Goal: Communication & Community: Answer question/provide support

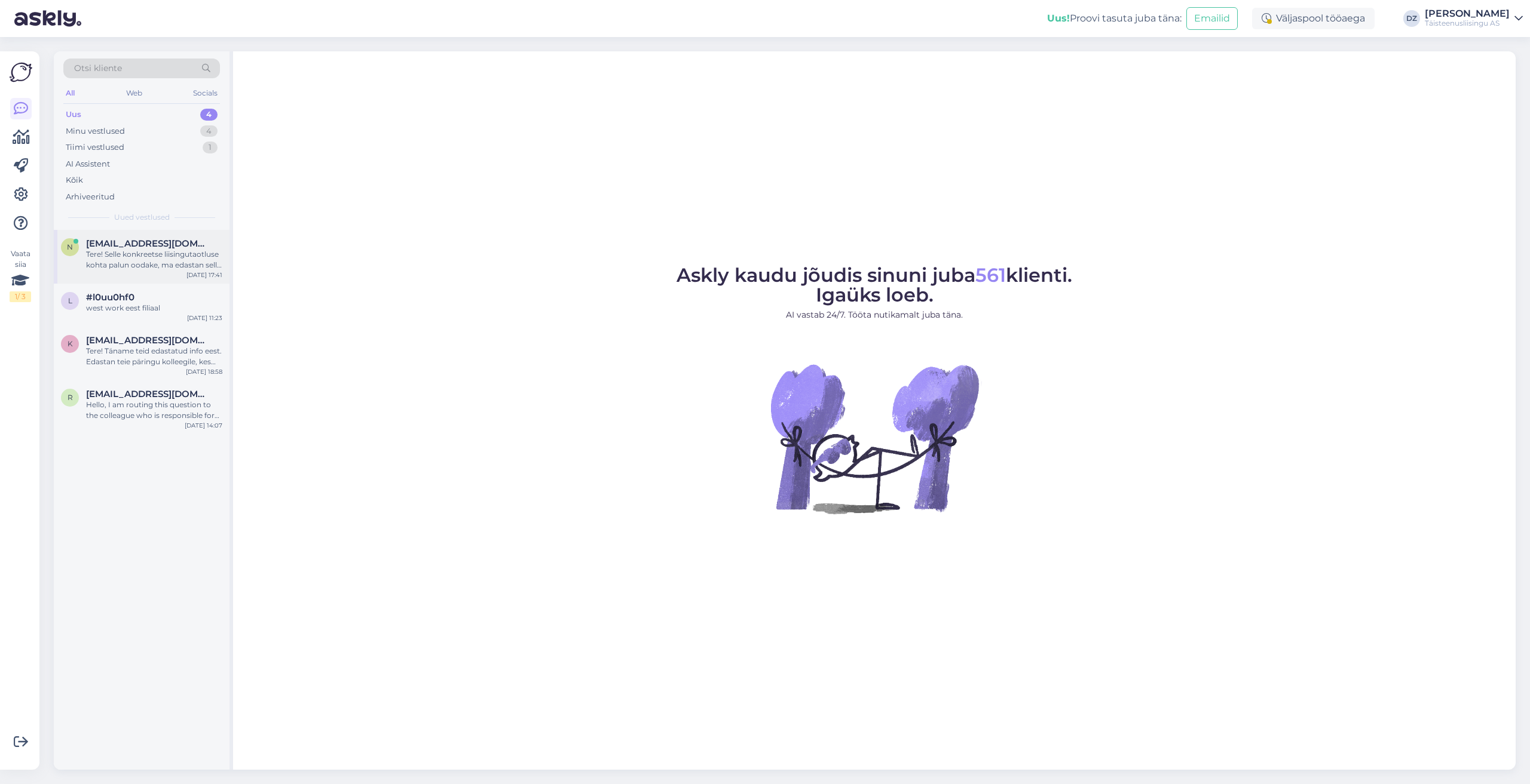
click at [134, 256] on div "Tere! Selle konkreetse liisingutaotluse kohta palun oodake, ma edastan selle ko…" at bounding box center [154, 259] width 136 height 22
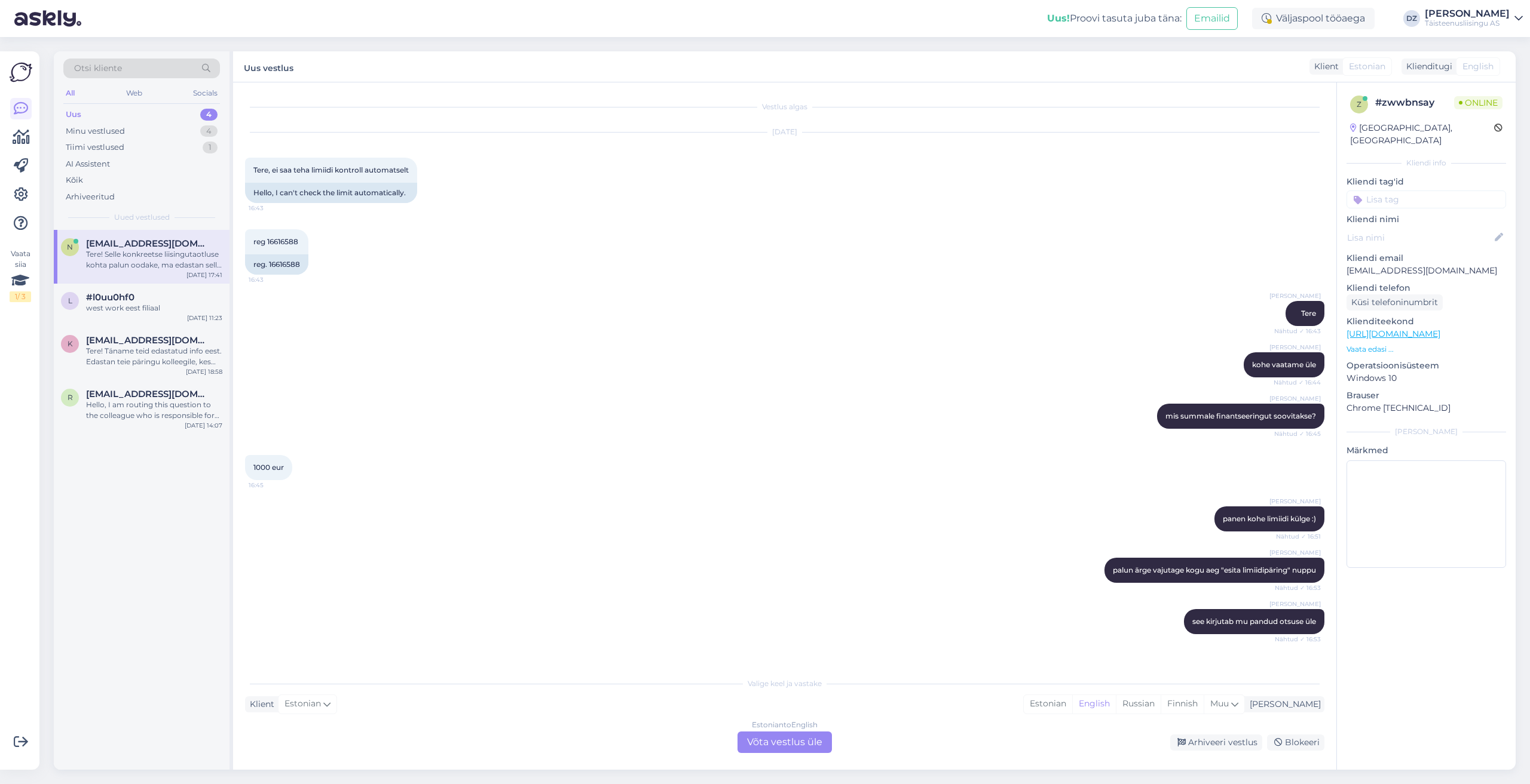
scroll to position [2583, 0]
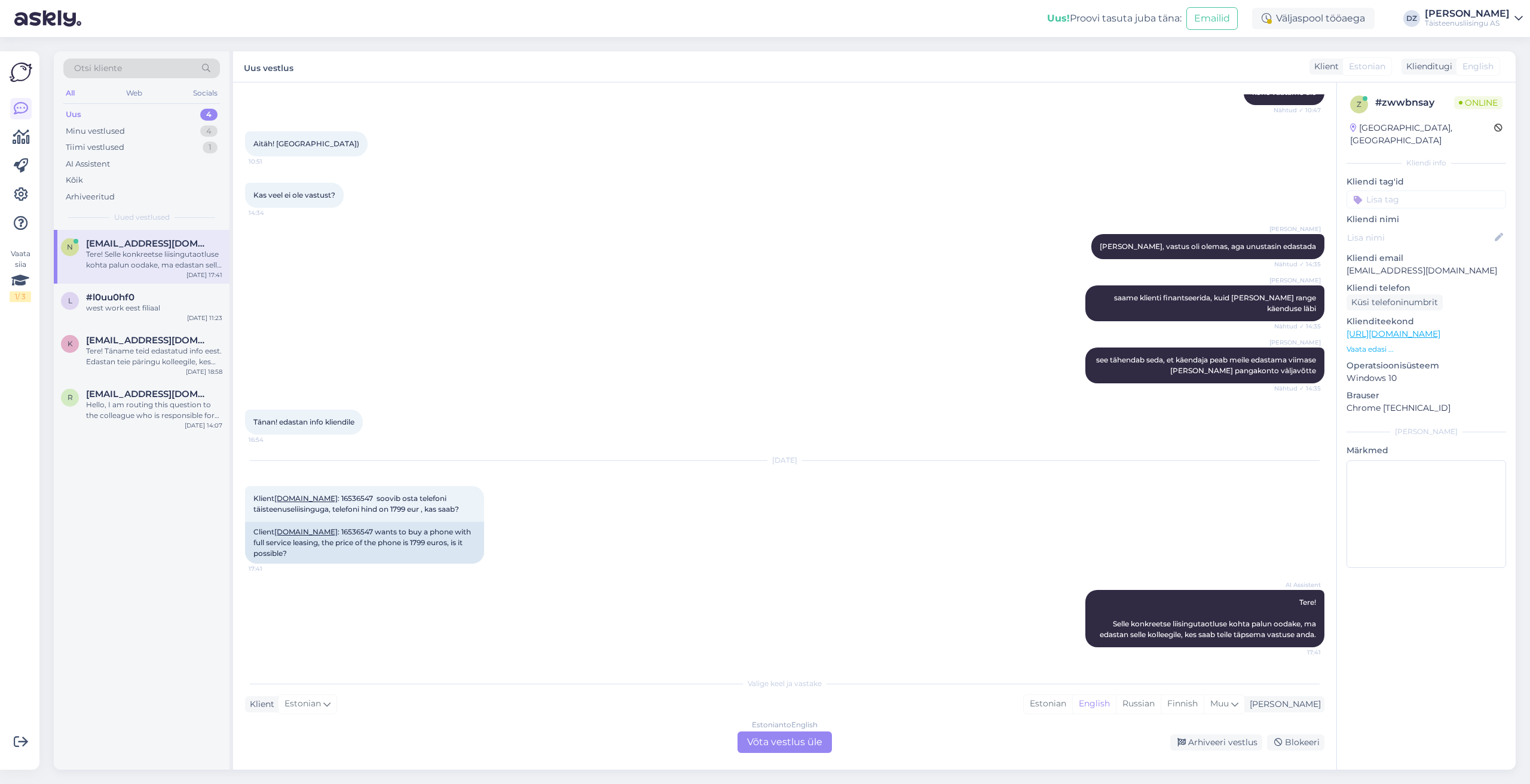
click at [802, 738] on div "Estonian to English Võta vestlus üle" at bounding box center [784, 743] width 94 height 22
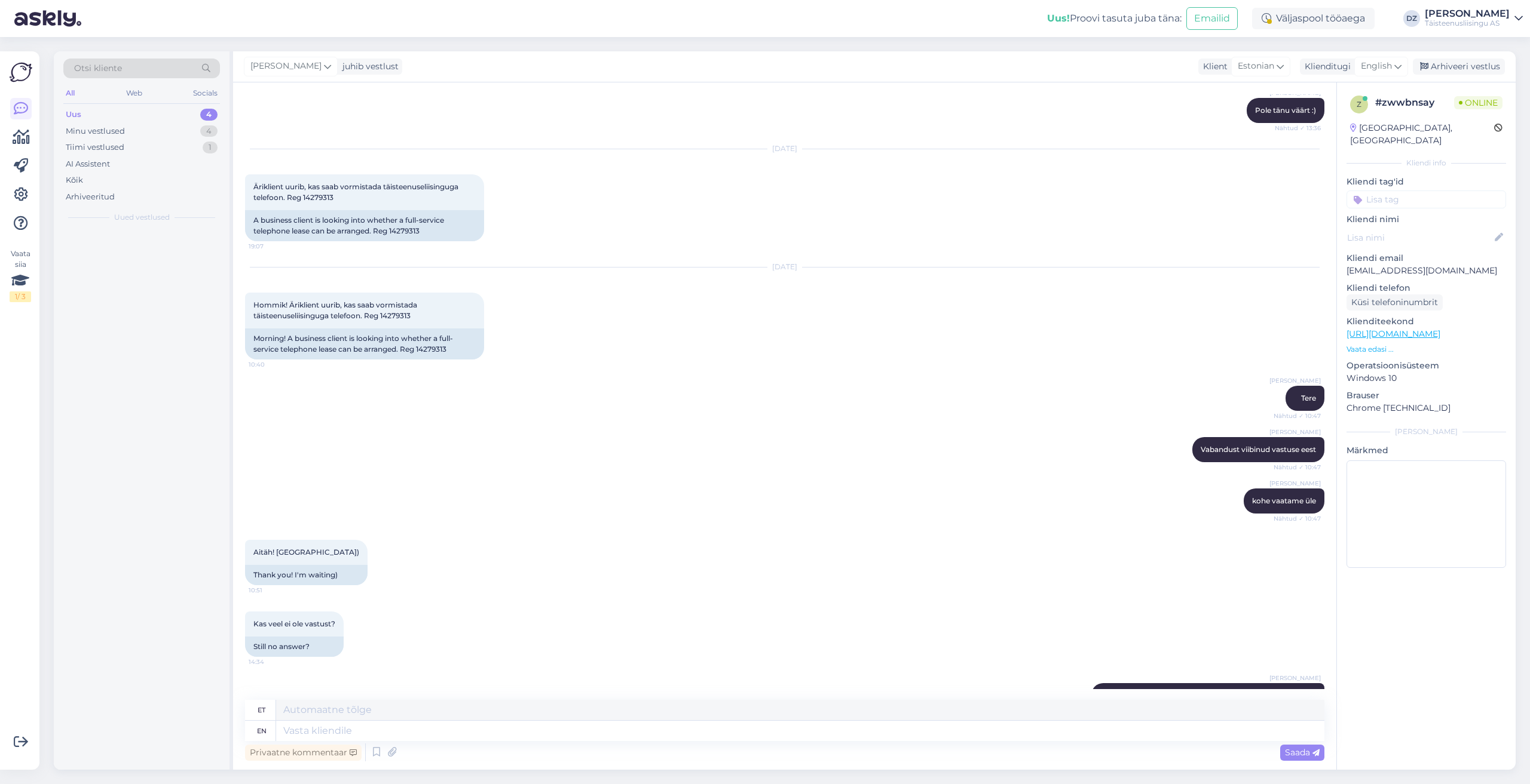
scroll to position [2991, 0]
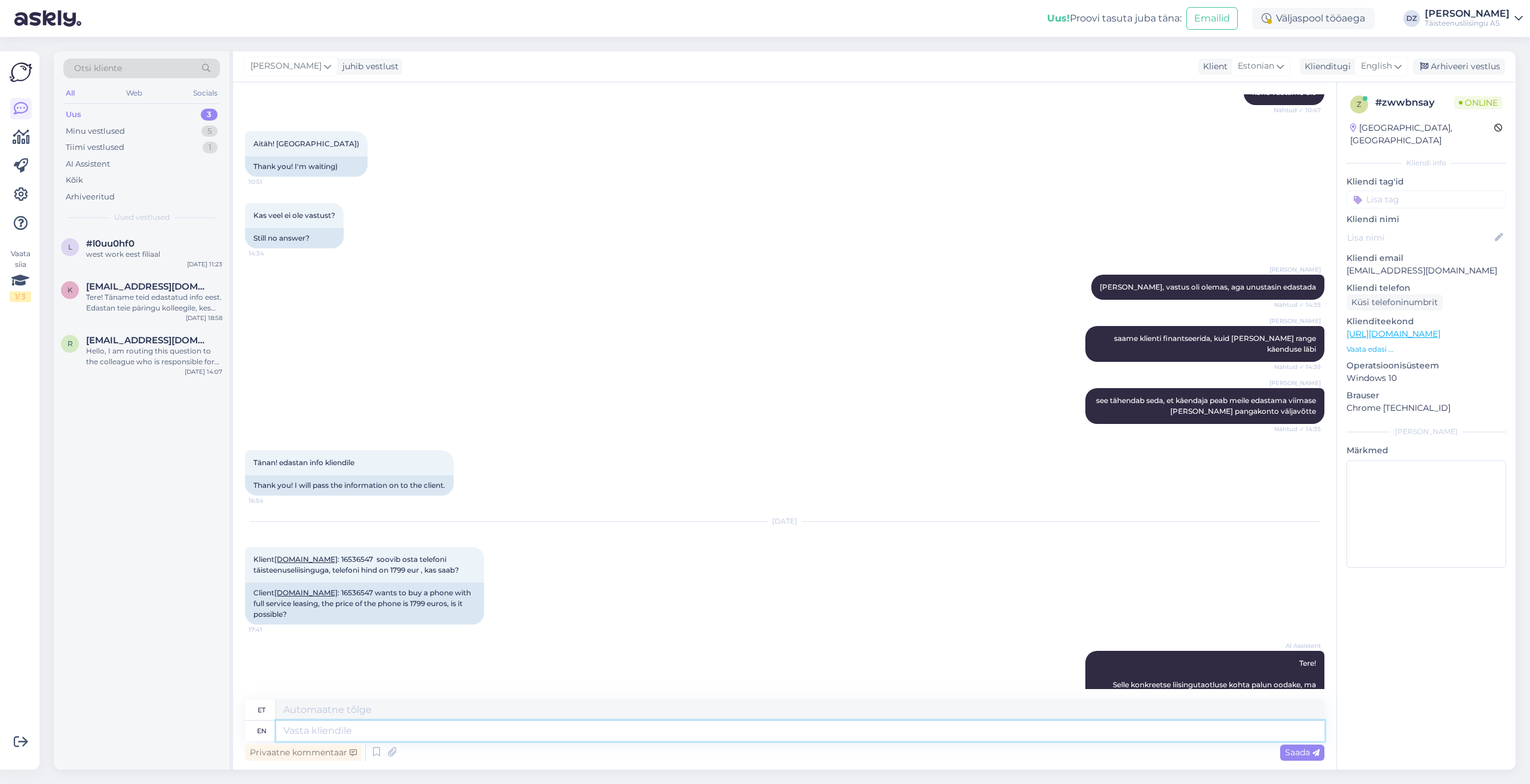
click at [701, 734] on textarea at bounding box center [800, 730] width 1048 height 20
click at [1385, 61] on span "English" at bounding box center [1375, 66] width 31 height 13
type input "es"
click at [1356, 142] on link "Estonian" at bounding box center [1354, 138] width 131 height 19
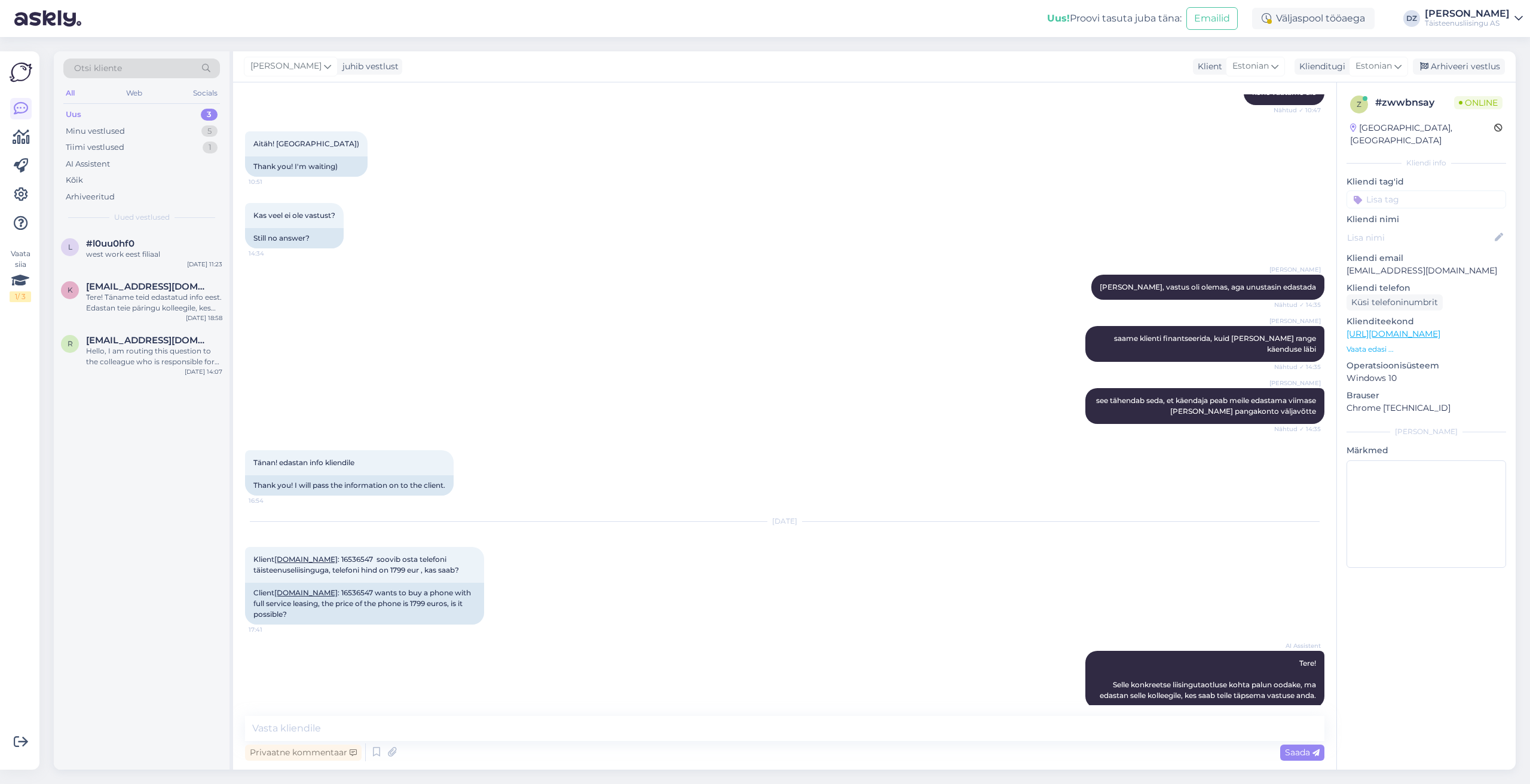
click at [718, 745] on div "Privaatne kommentaar Saada" at bounding box center [784, 752] width 1079 height 23
click at [718, 740] on textarea at bounding box center [784, 728] width 1079 height 25
type textarea "Kas klient on hetkel esinduses?"
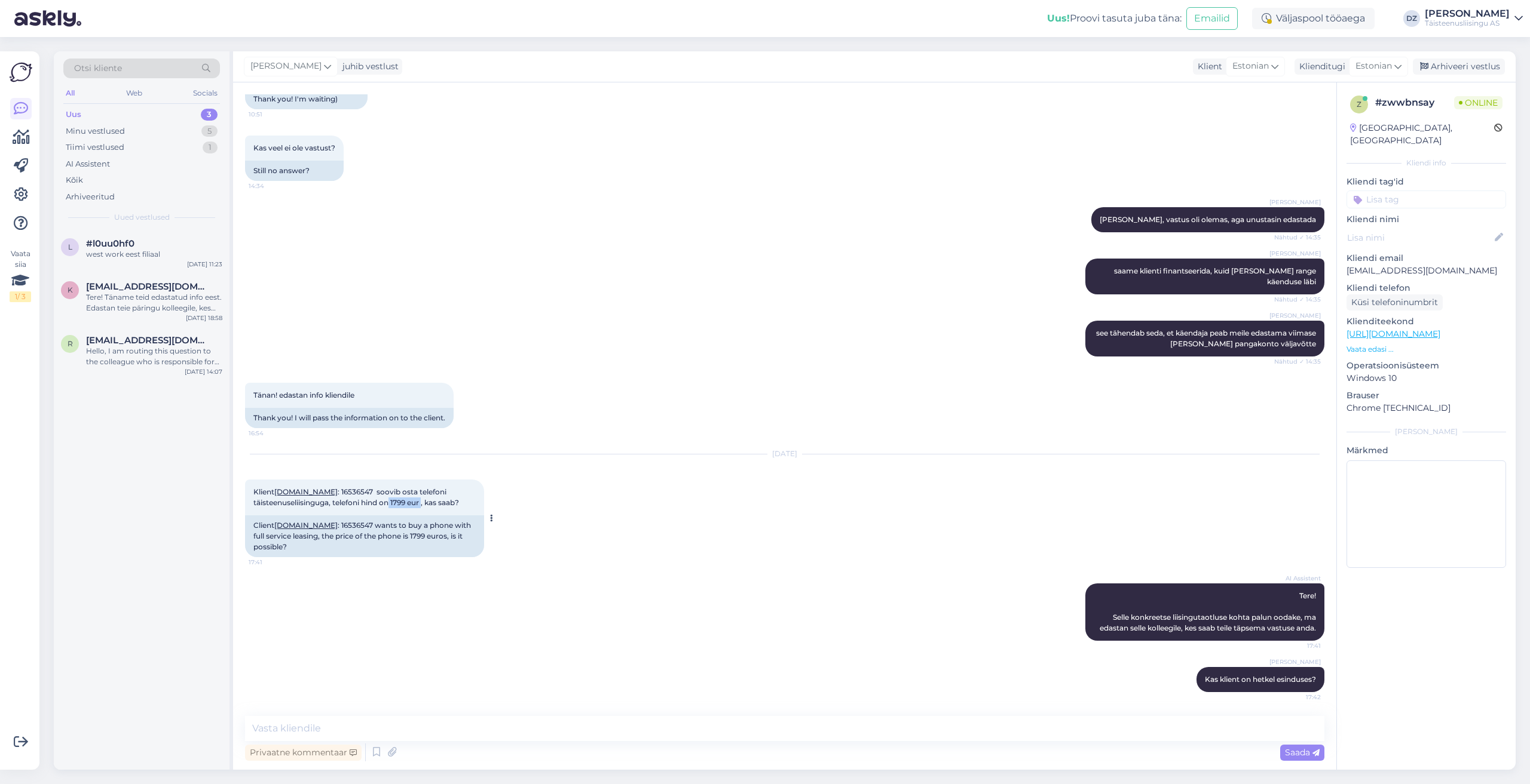
drag, startPoint x: 391, startPoint y: 504, endPoint x: 425, endPoint y: 504, distance: 34.0
click at [425, 504] on span "Klient [DOMAIN_NAME] : 16536547 soovib osta telefoni täisteenuseliisinguga, tel…" at bounding box center [356, 498] width 206 height 20
copy span "1799 eur"
click at [922, 732] on textarea at bounding box center [784, 728] width 1079 height 25
type textarea "ja kas see summa on [PERSON_NAME]-ga"
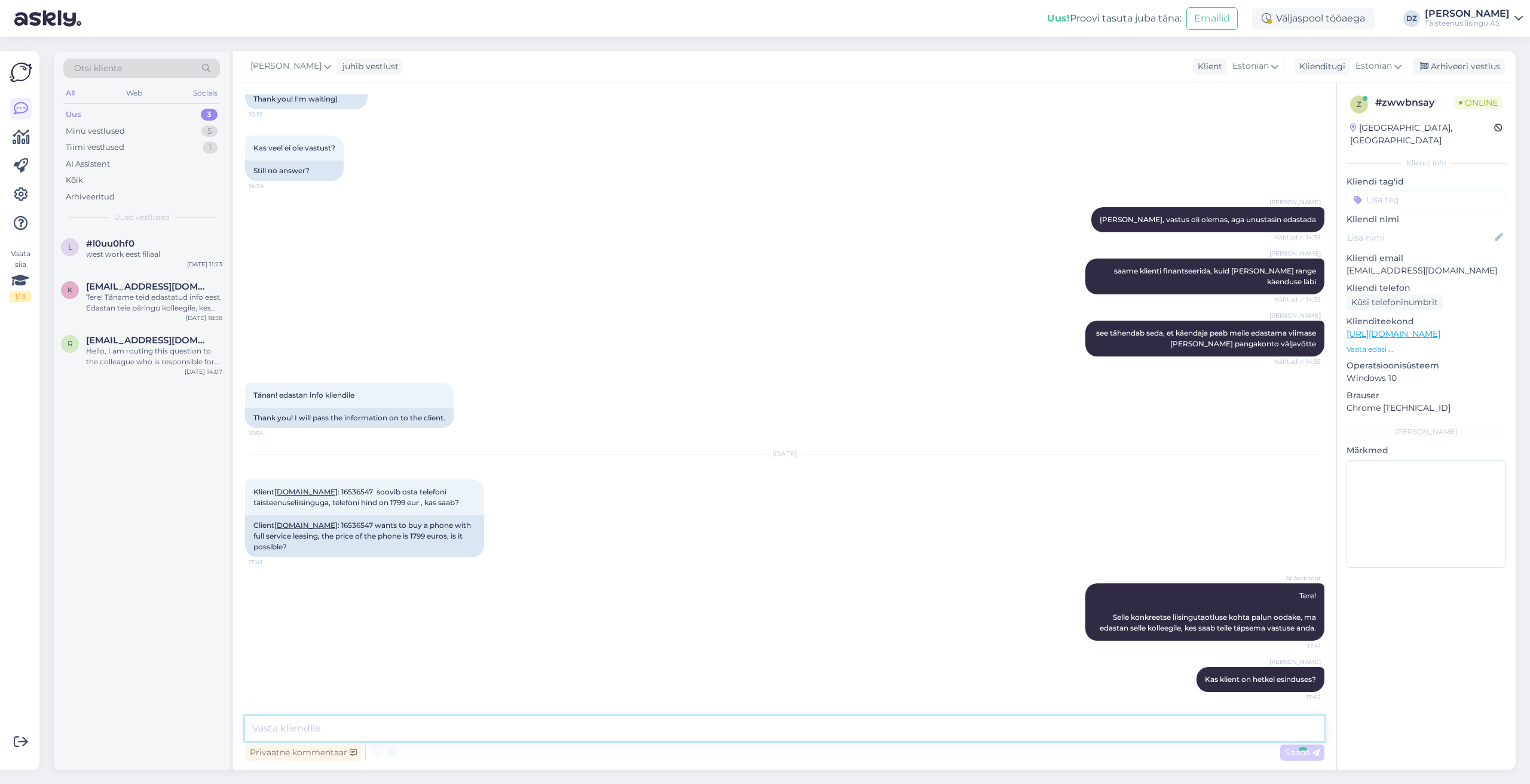
scroll to position [3110, 0]
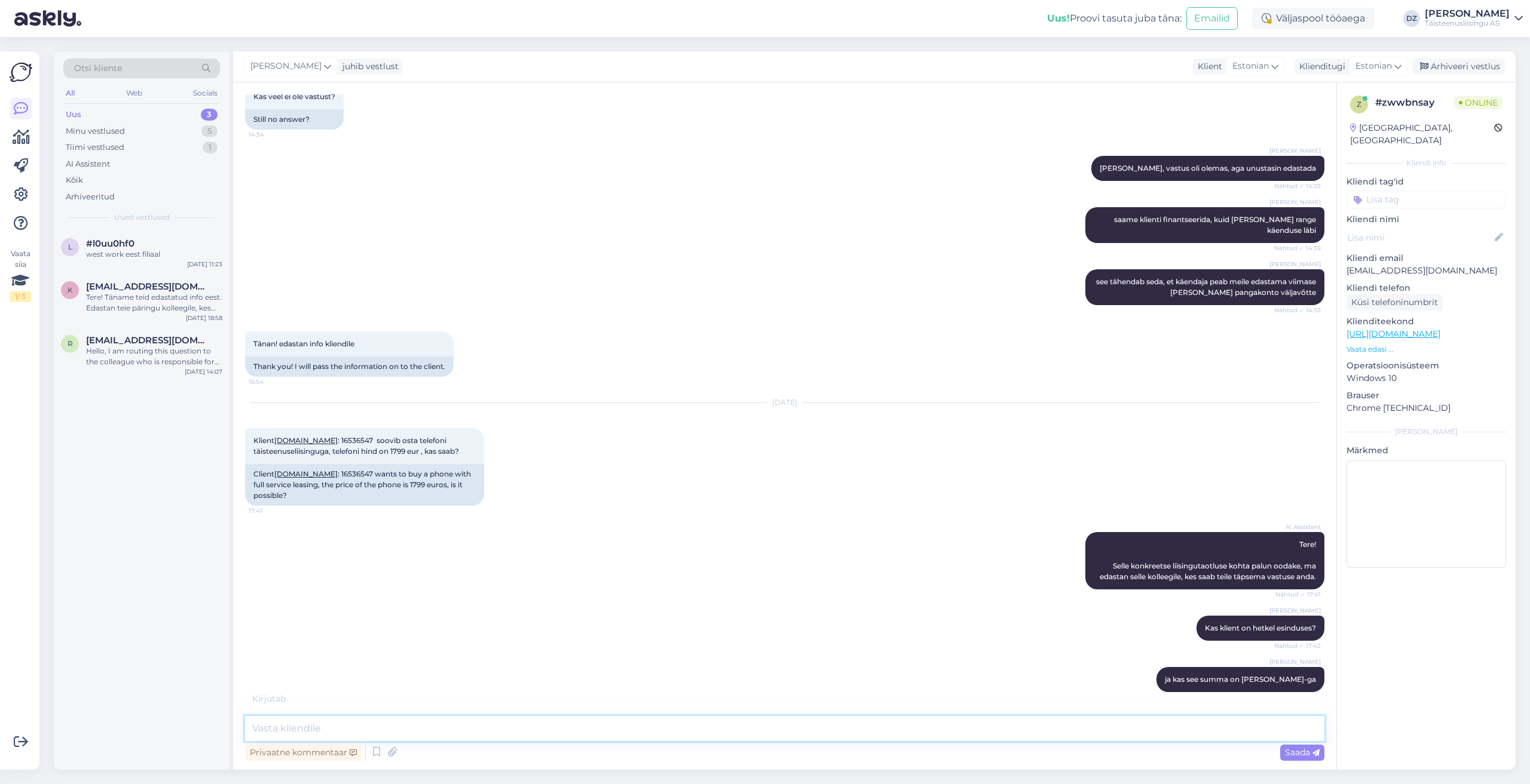
click at [610, 735] on textarea at bounding box center [784, 728] width 1079 height 25
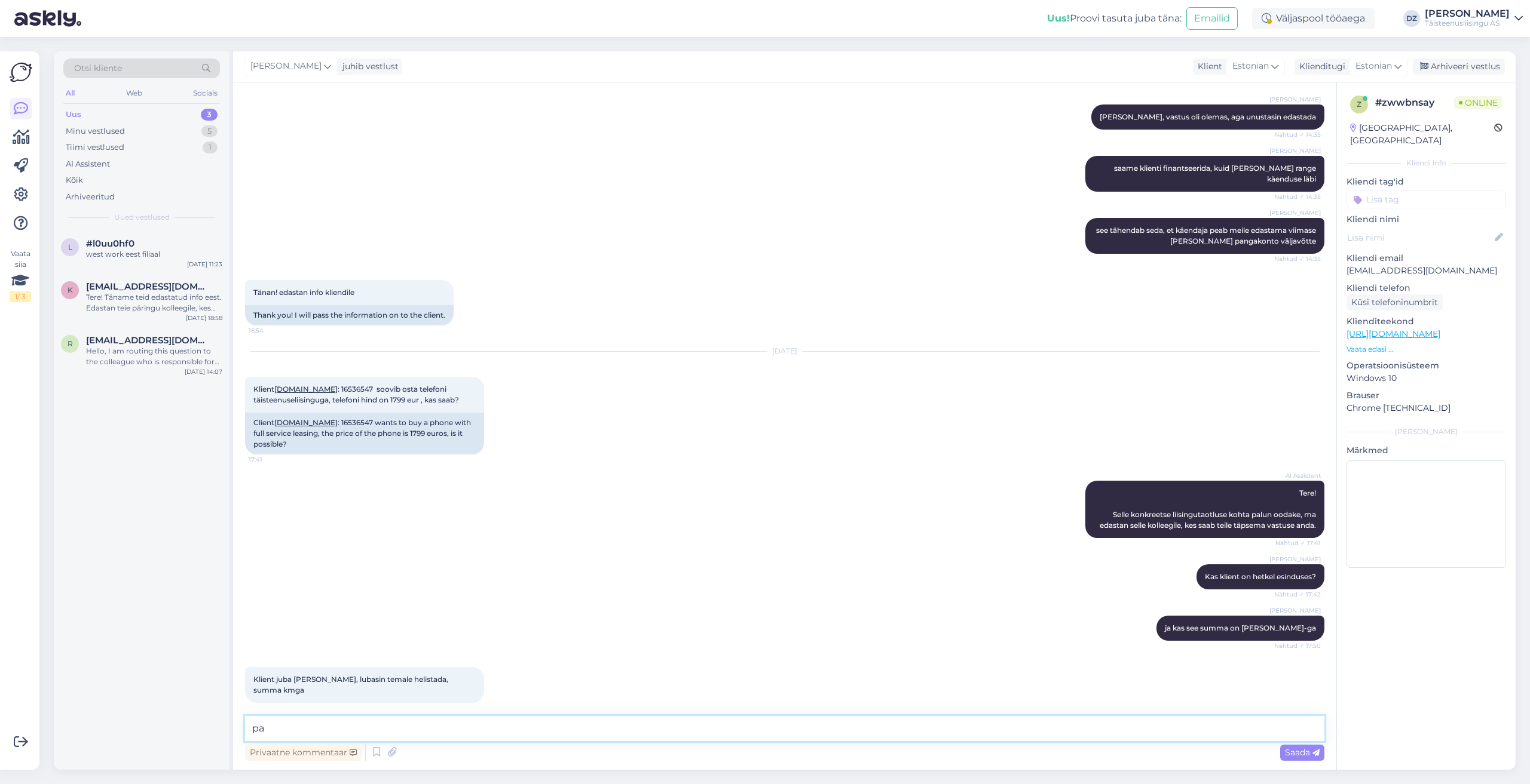
type textarea "p"
type textarea "panen kohe limiidi külge"
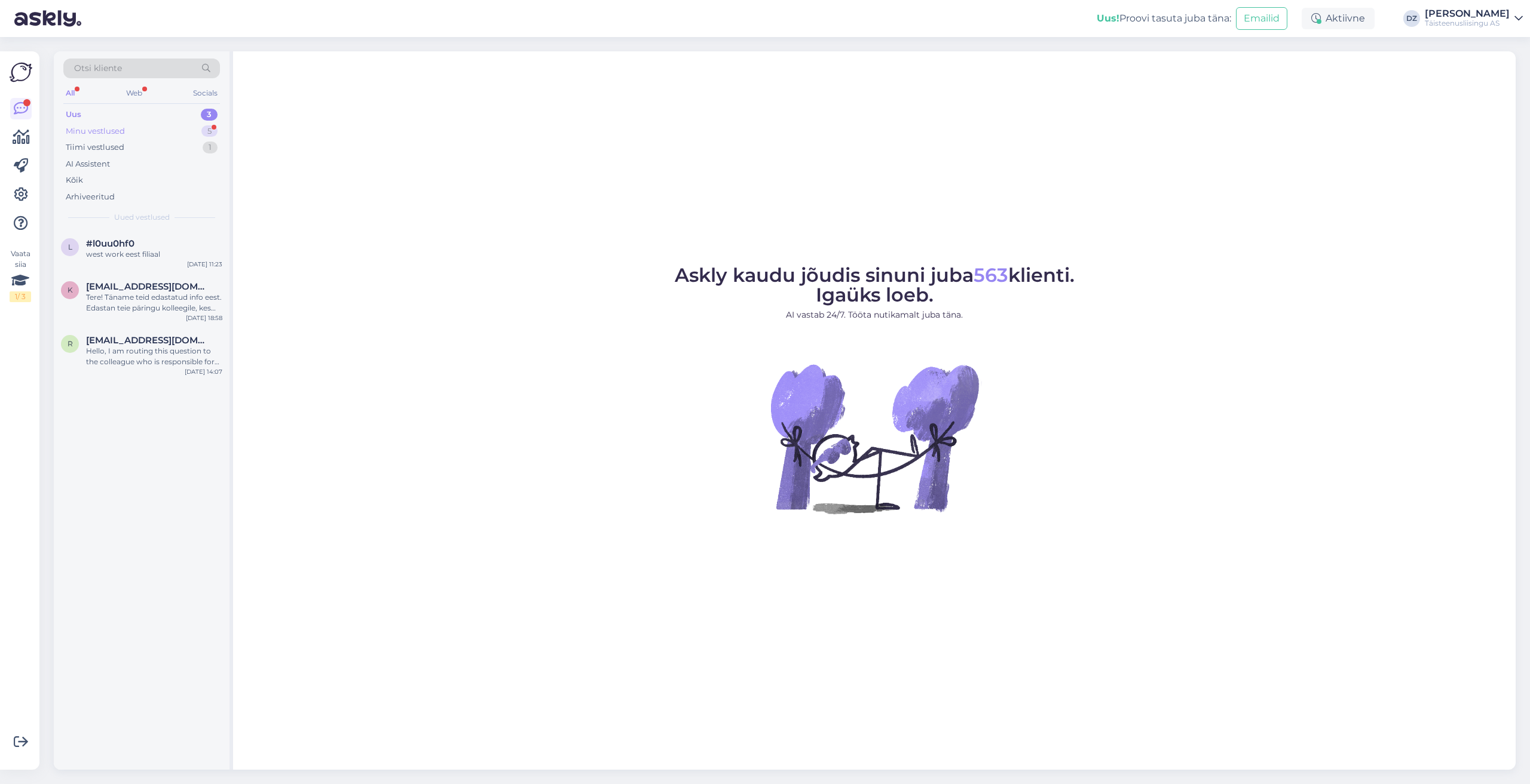
click at [118, 131] on div "Minu vestlused" at bounding box center [95, 131] width 59 height 12
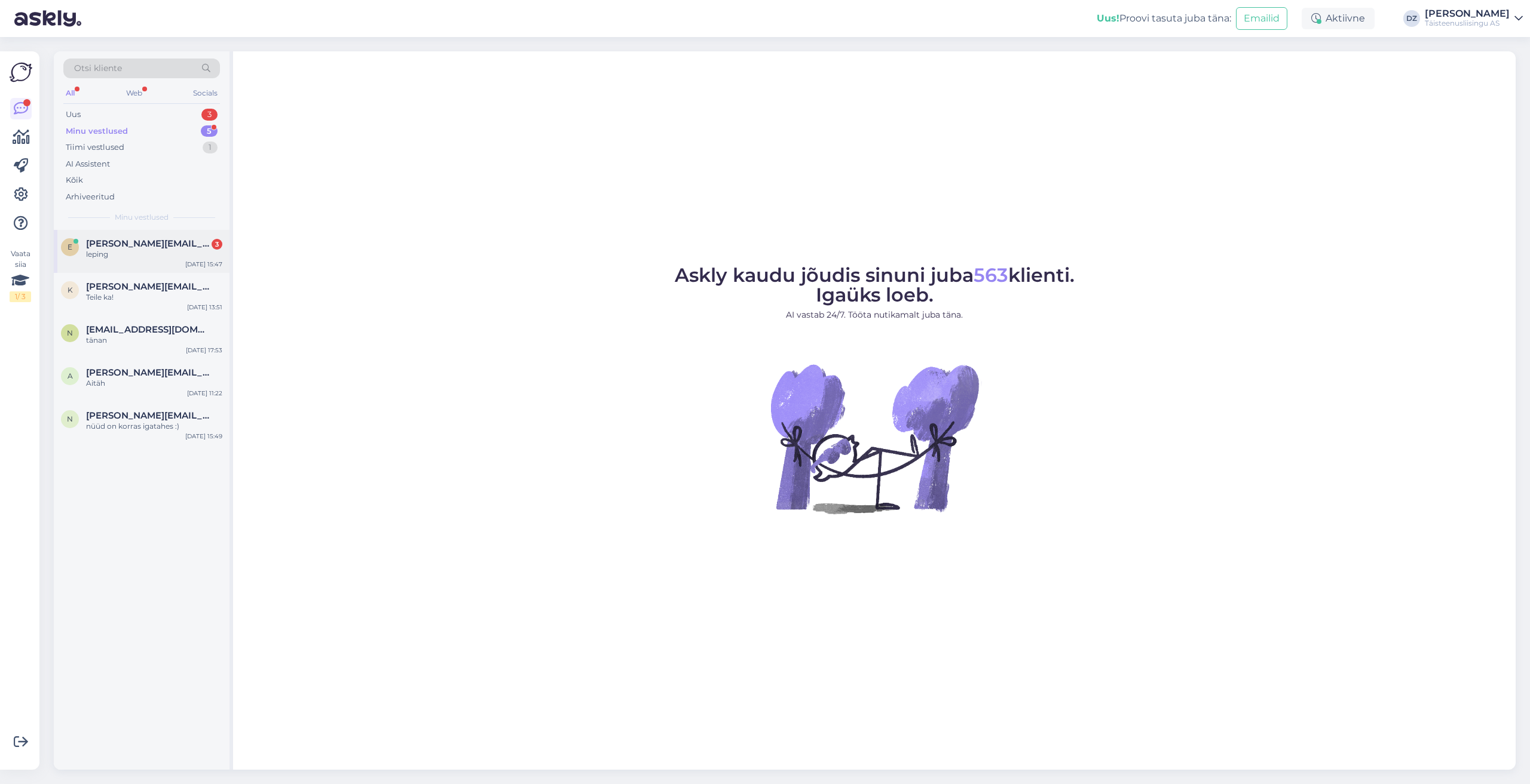
click at [137, 255] on div "leping" at bounding box center [154, 254] width 136 height 11
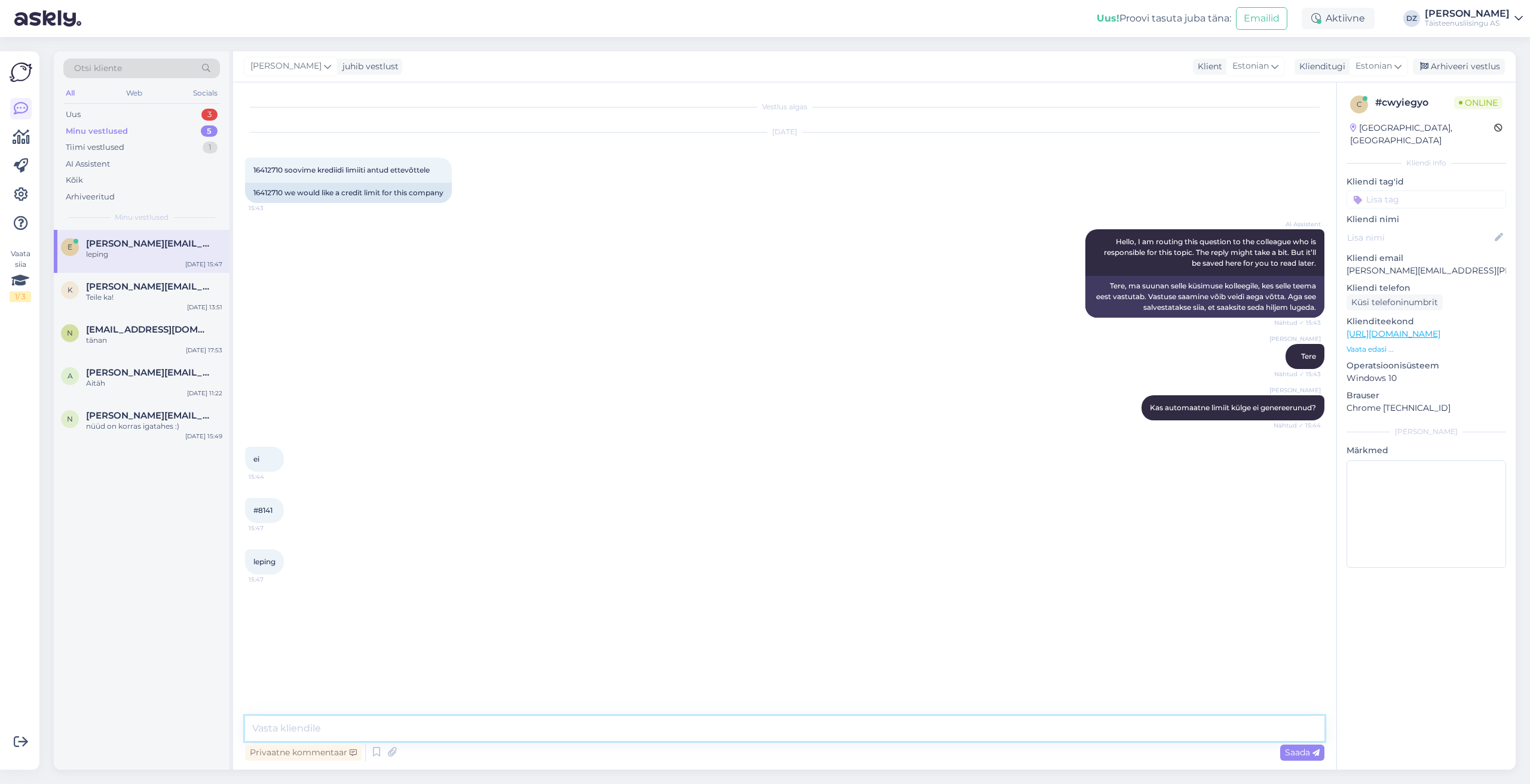
click at [534, 741] on textarea at bounding box center [784, 728] width 1079 height 25
type textarea "kohe vaatame üle"
click at [459, 734] on textarea at bounding box center [784, 728] width 1079 height 25
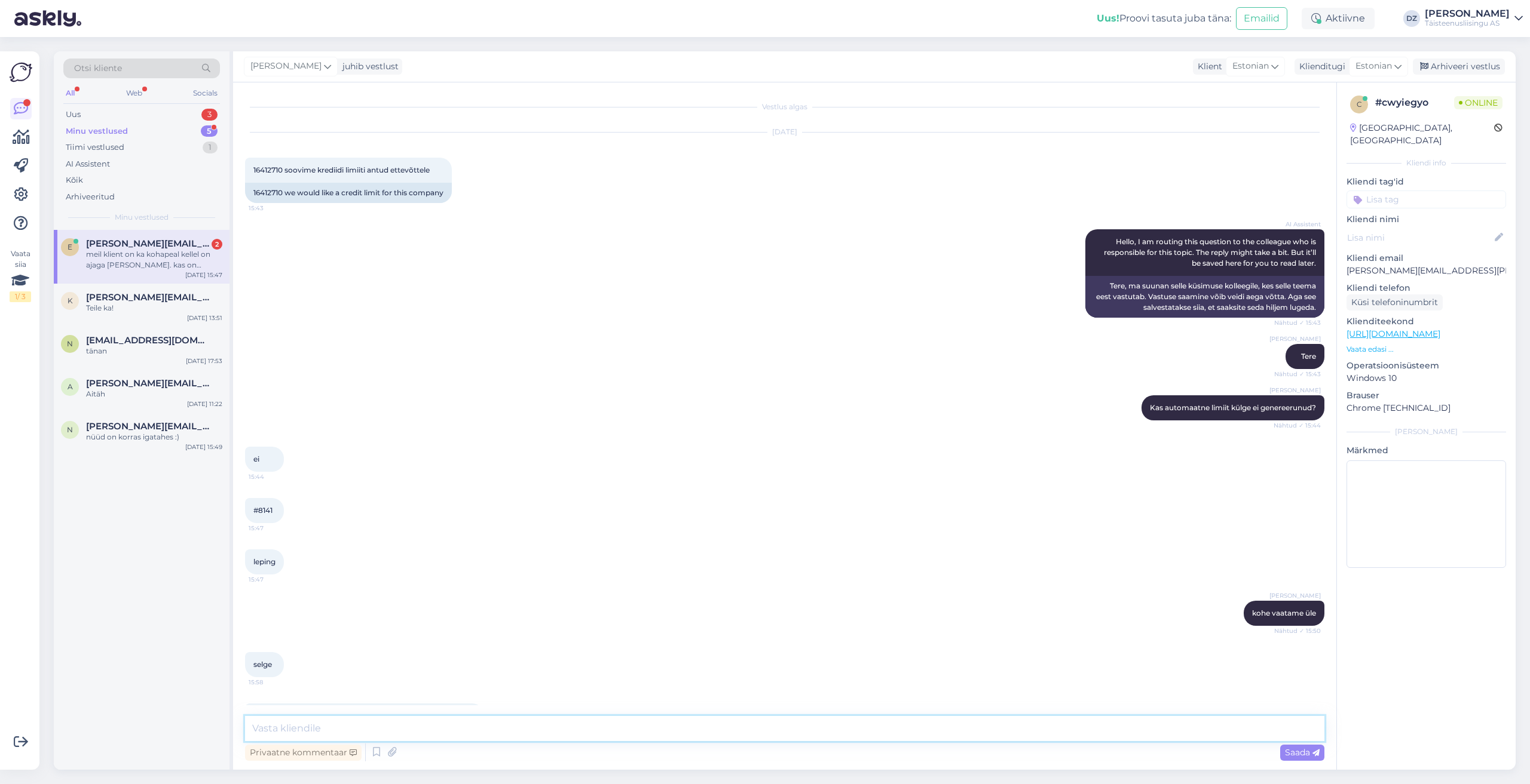
scroll to position [47, 0]
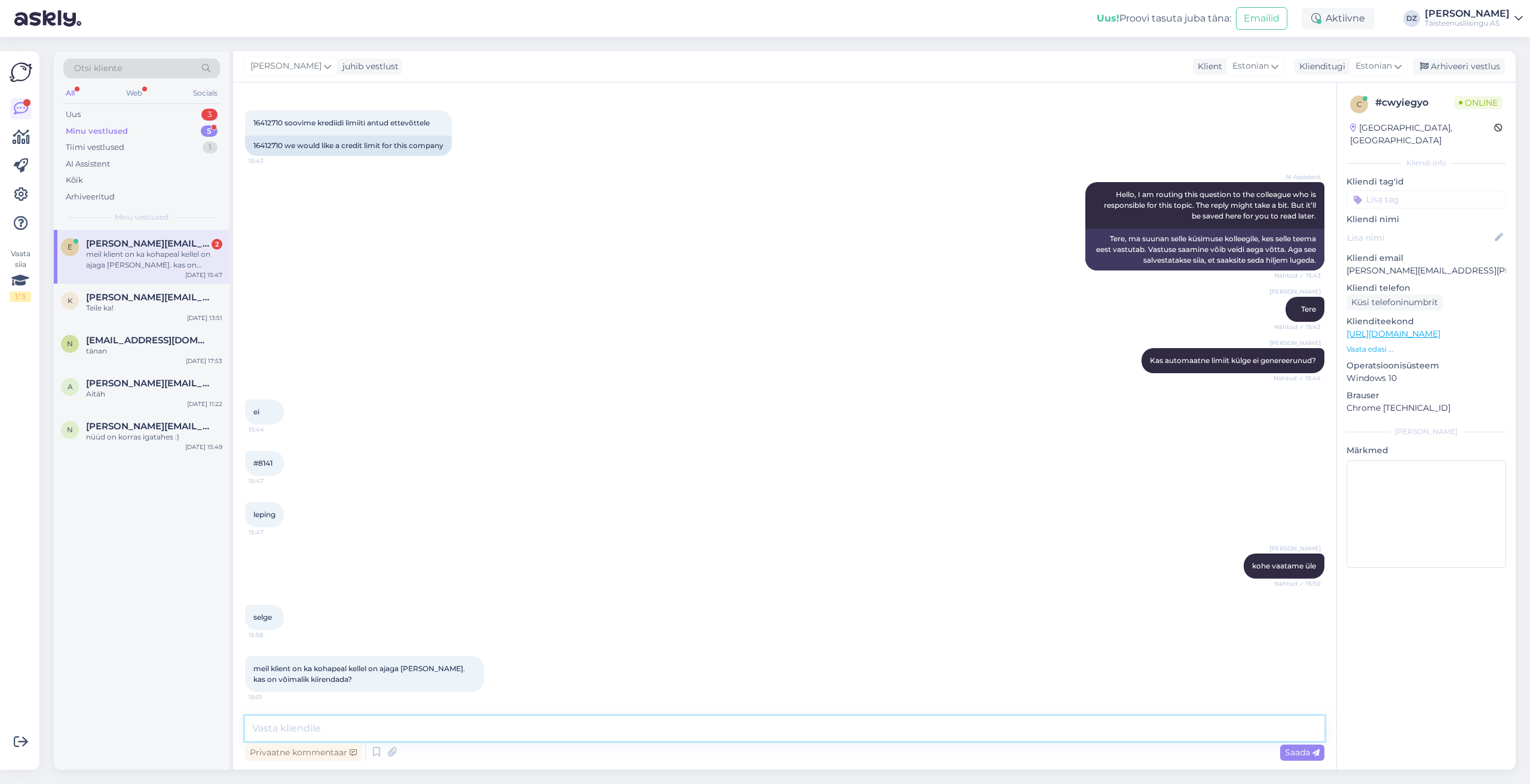
click at [666, 724] on textarea at bounding box center [784, 728] width 1079 height 25
type textarea "jah, ma tegelen sellega"
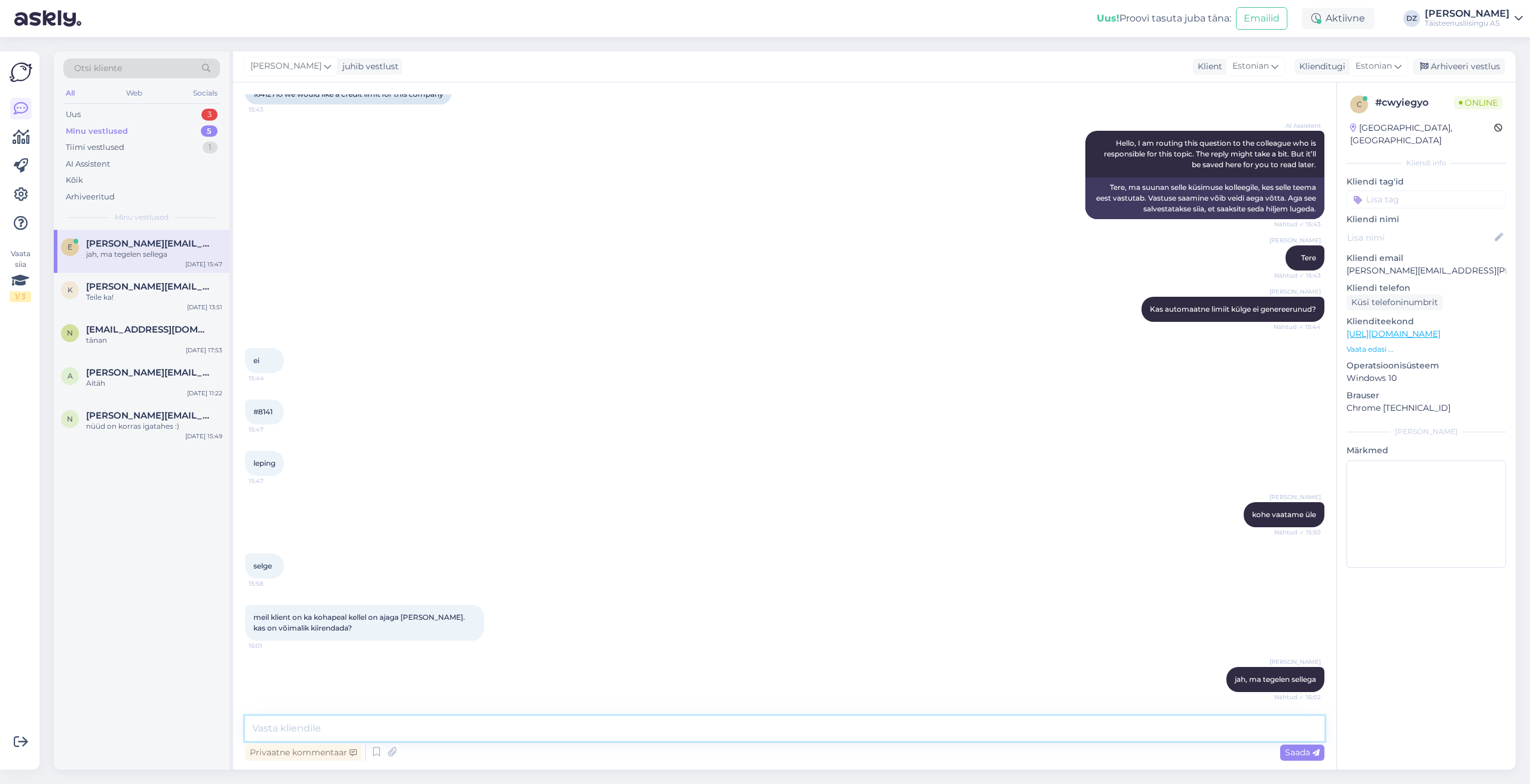
click at [467, 728] on textarea at bounding box center [784, 728] width 1079 height 25
type textarea "kas nüüd saate edasi toimetada"
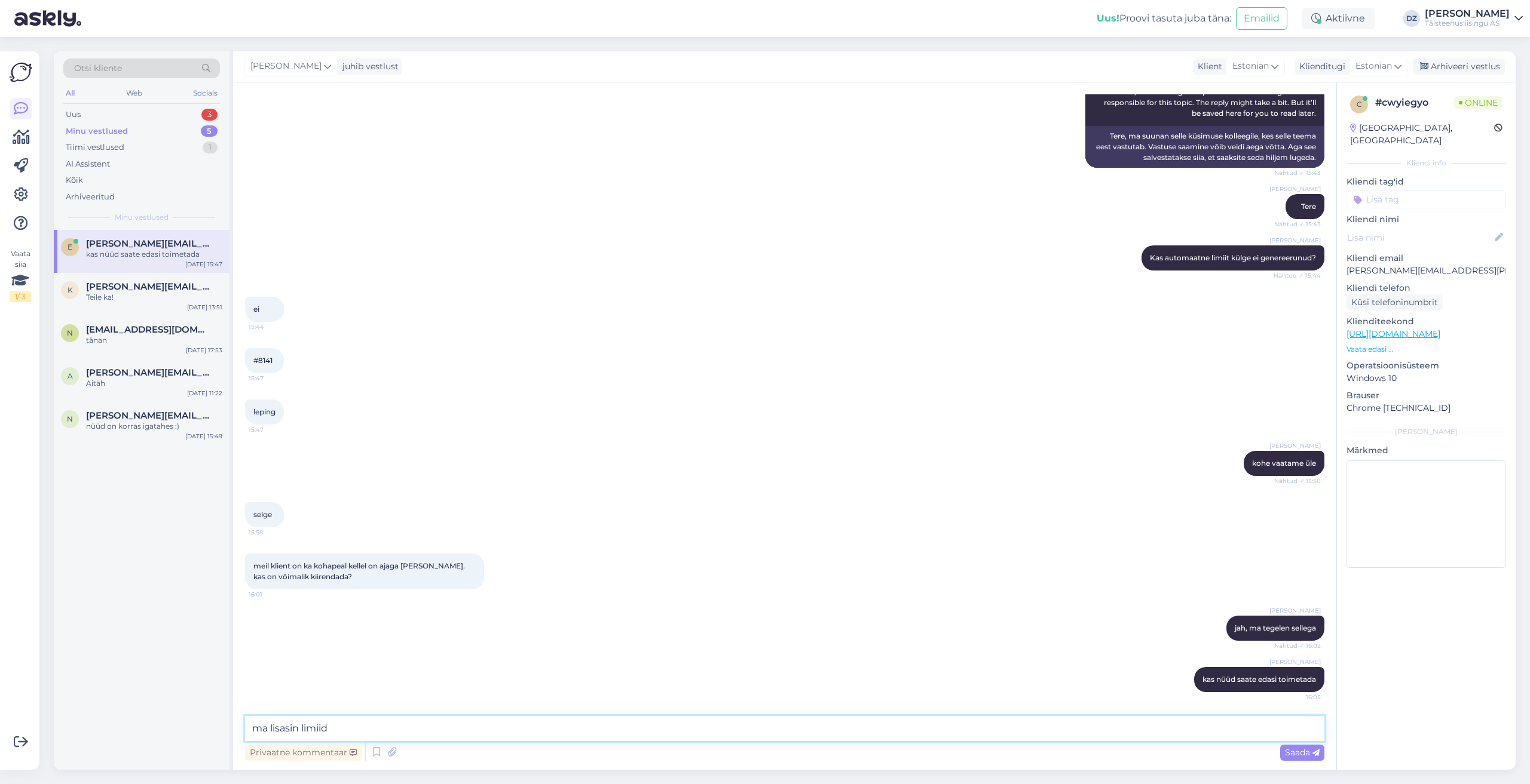
type textarea "ma lisasin limiidi"
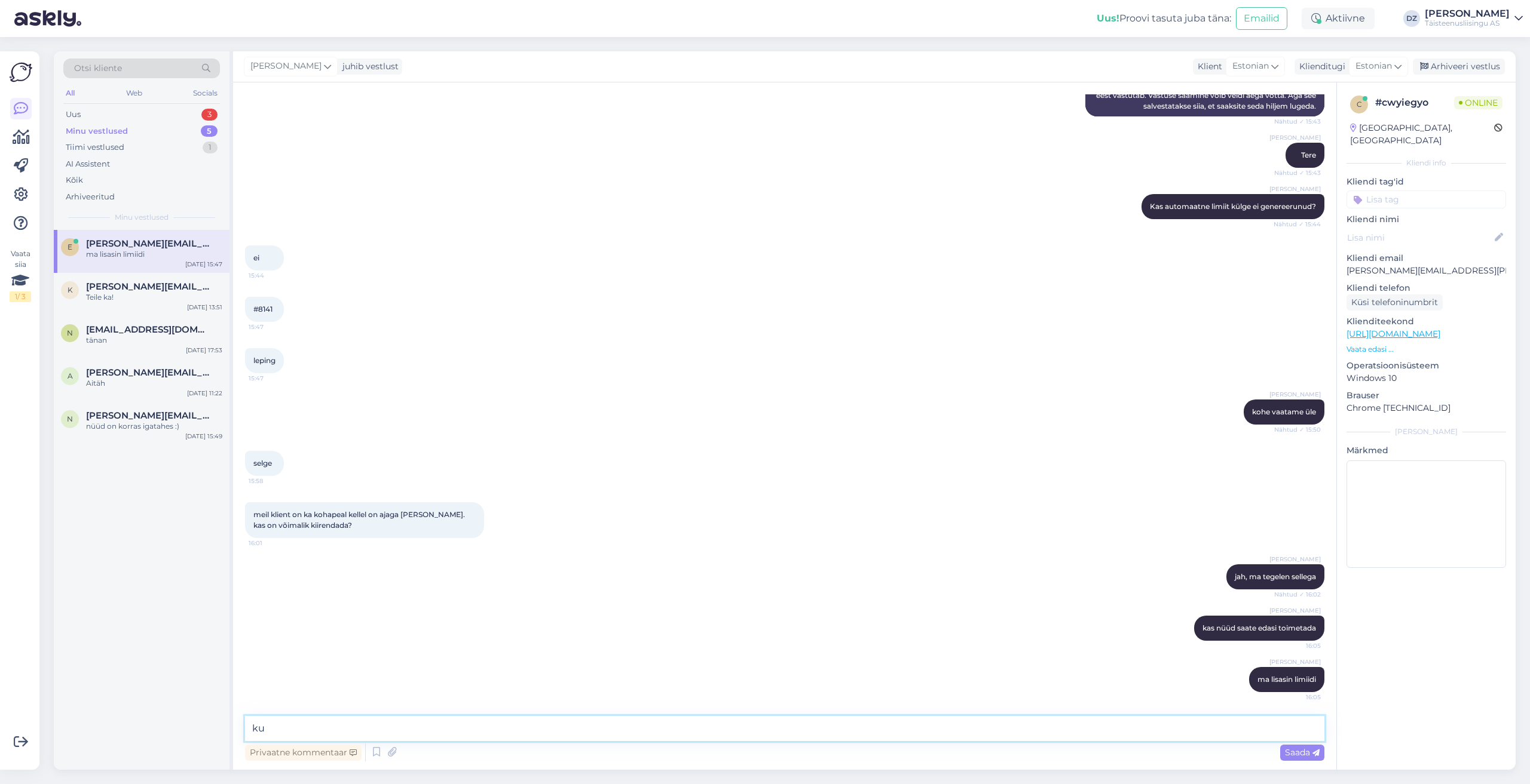
type textarea "k"
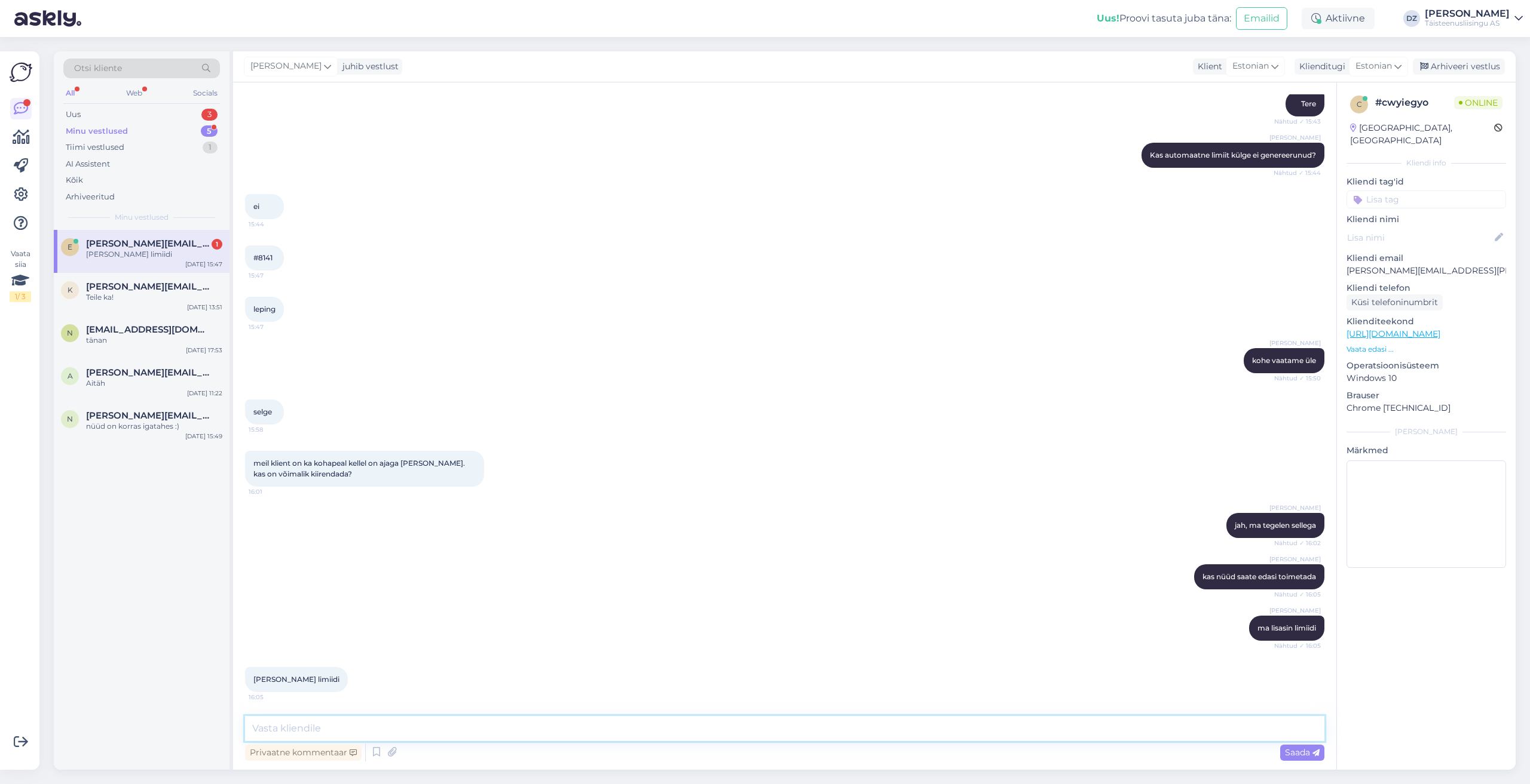
click at [574, 728] on textarea at bounding box center [784, 728] width 1079 height 25
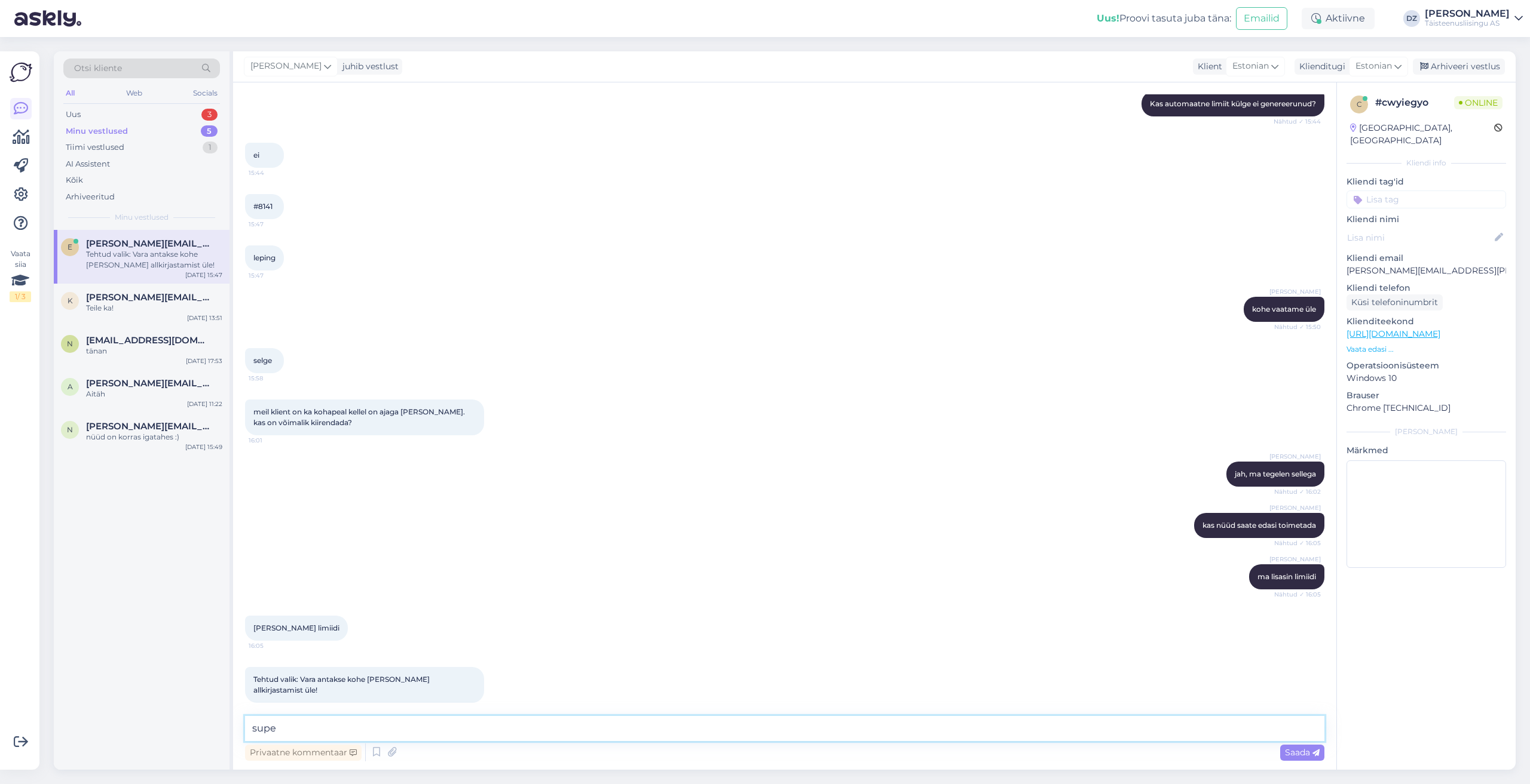
type textarea "super"
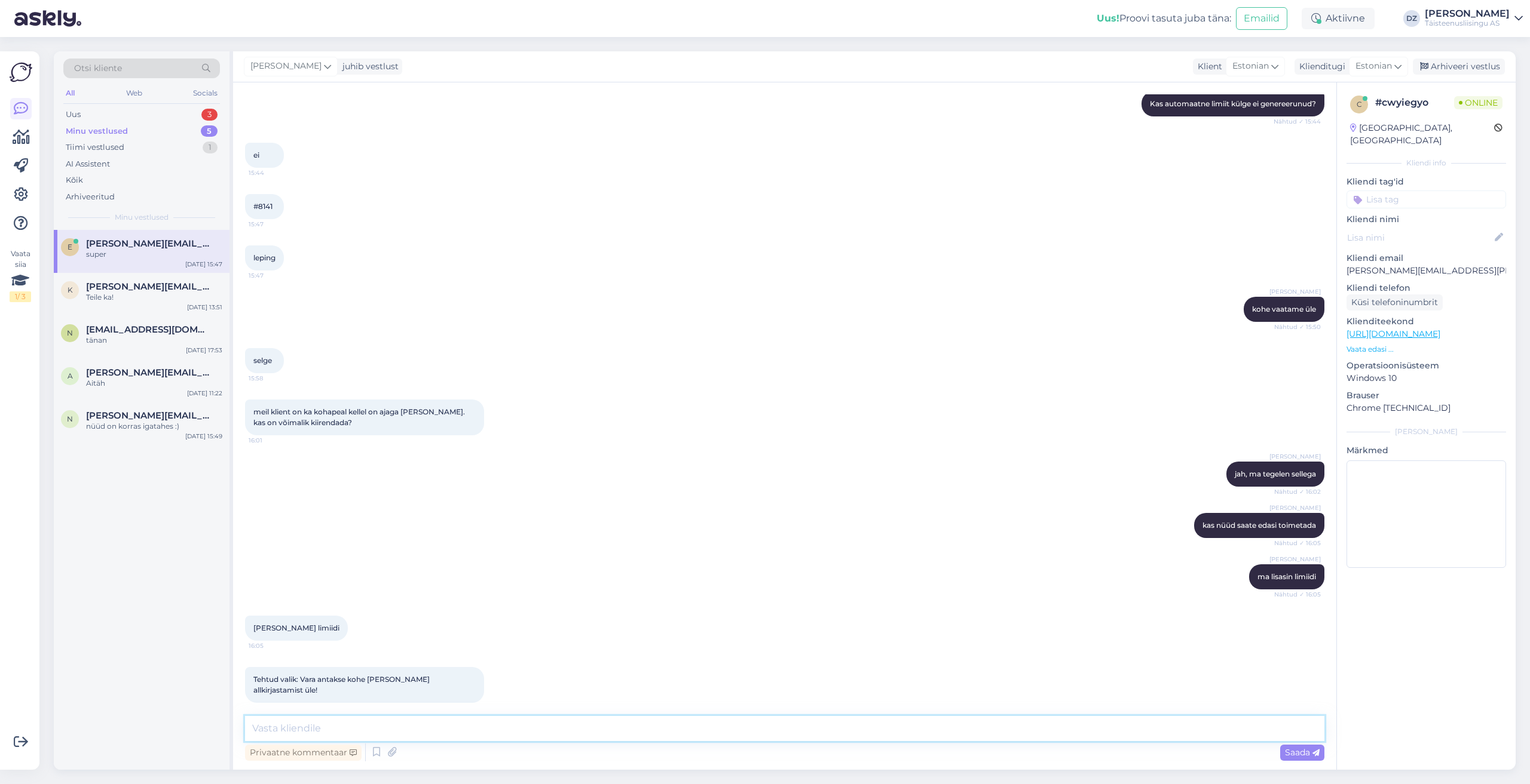
scroll to position [355, 0]
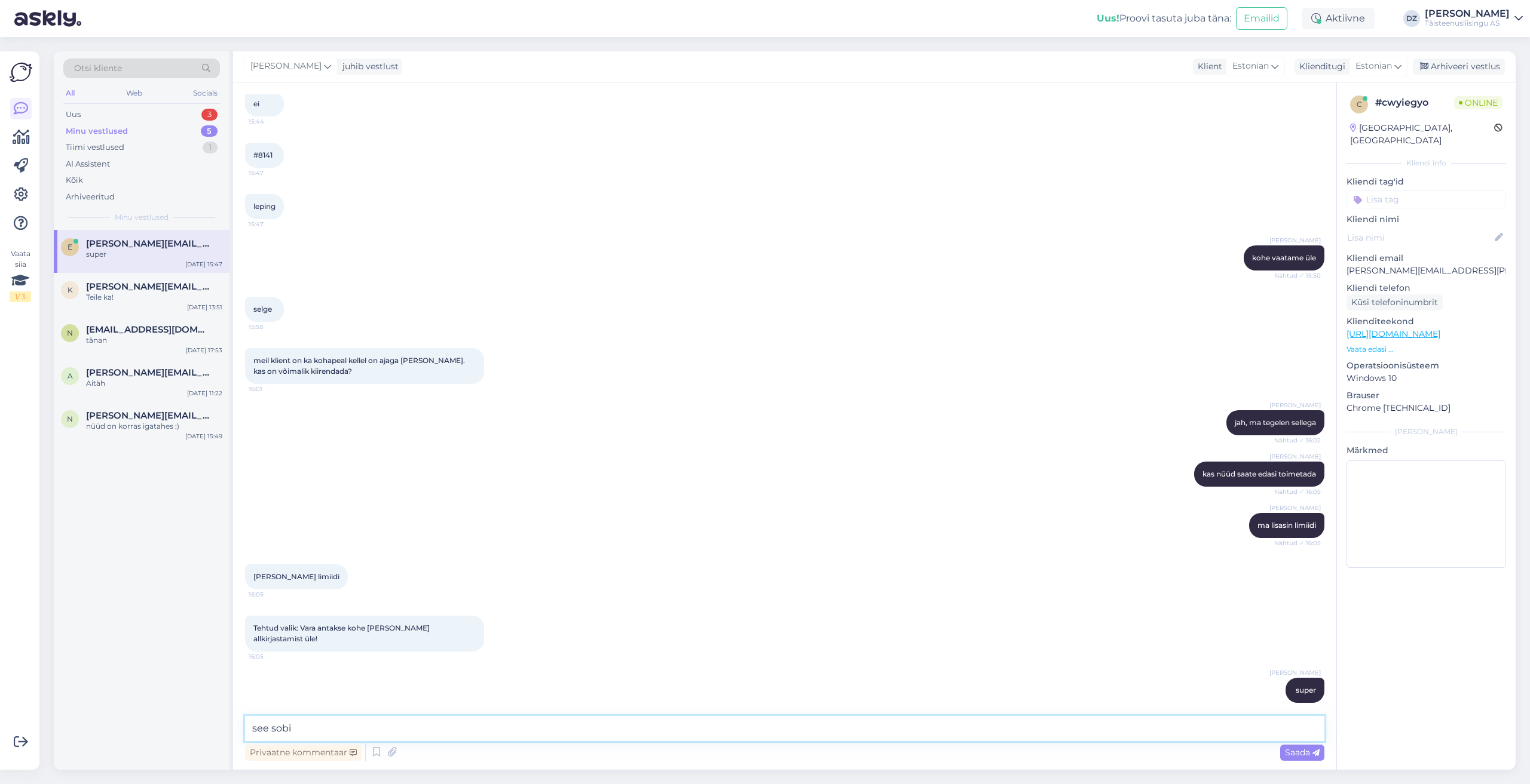
type textarea "see sobib"
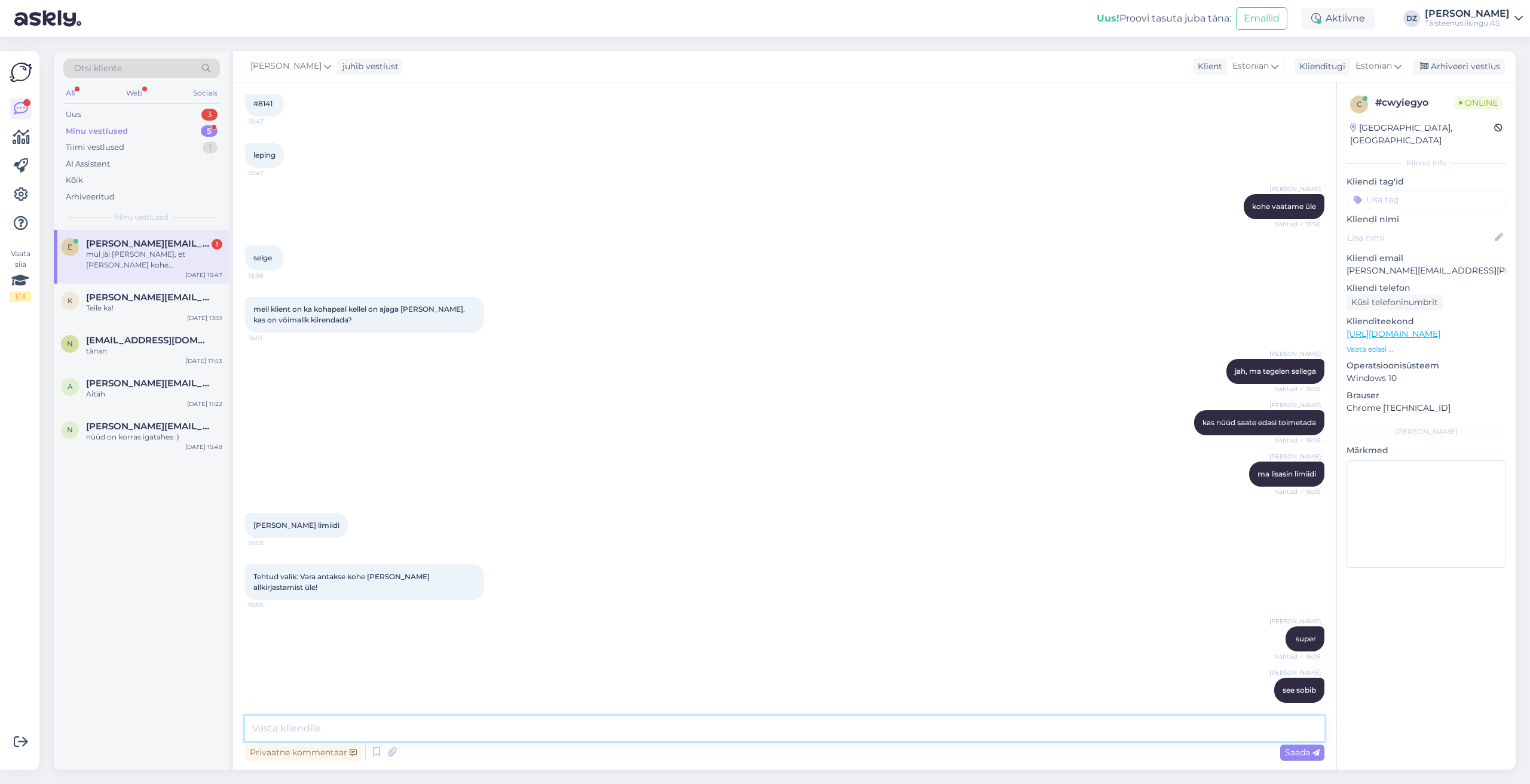
scroll to position [469, 0]
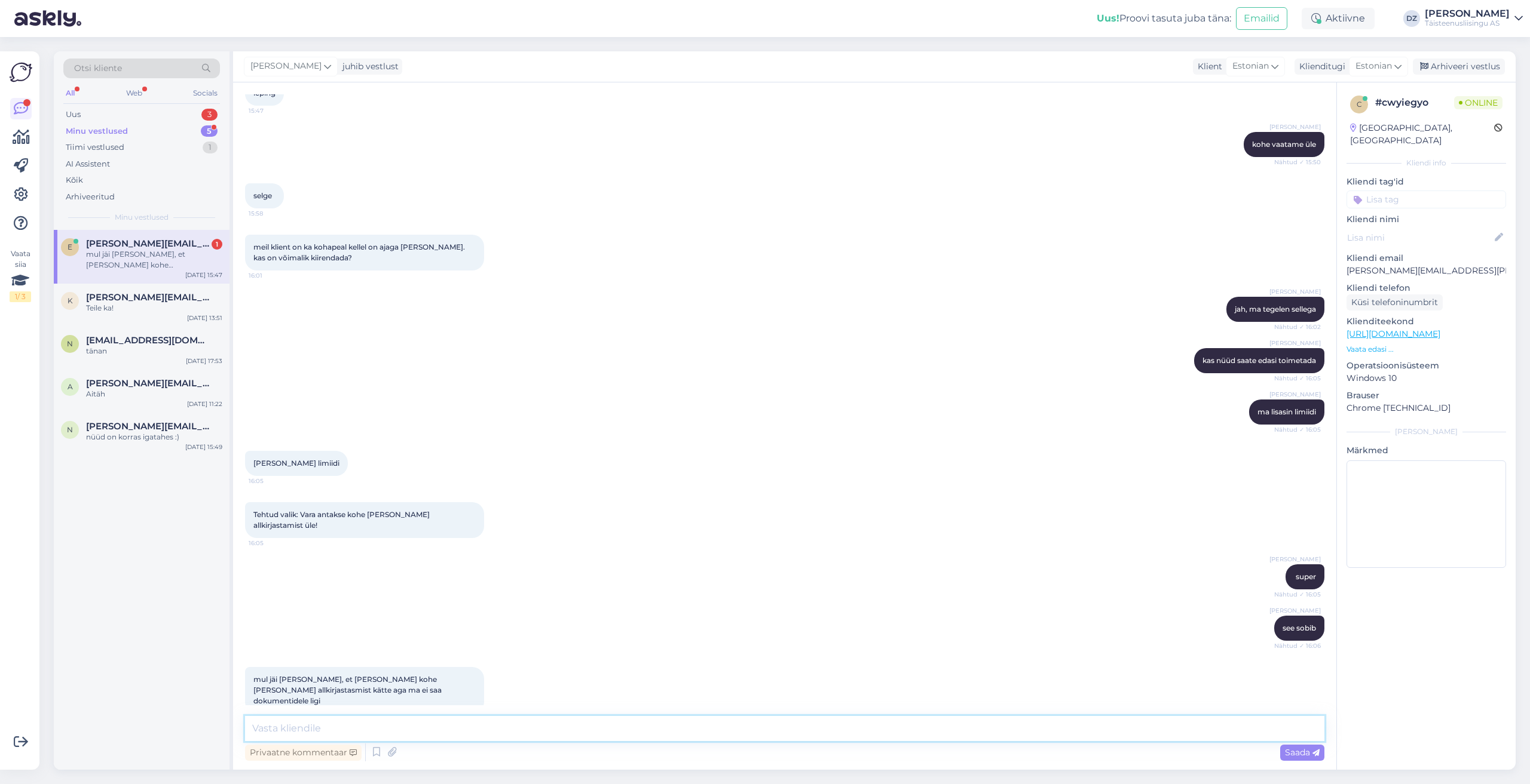
click at [355, 733] on textarea at bounding box center [784, 728] width 1079 height 25
drag, startPoint x: 402, startPoint y: 684, endPoint x: 330, endPoint y: 719, distance: 80.1
click at [269, 667] on div "mul jäi linnuke, et vara annan kohe peale allkirjastasmist kätte aga ma ei saa …" at bounding box center [364, 691] width 239 height 47
click at [352, 716] on textarea at bounding box center [784, 728] width 1079 height 25
drag, startPoint x: 267, startPoint y: 669, endPoint x: 415, endPoint y: 679, distance: 148.3
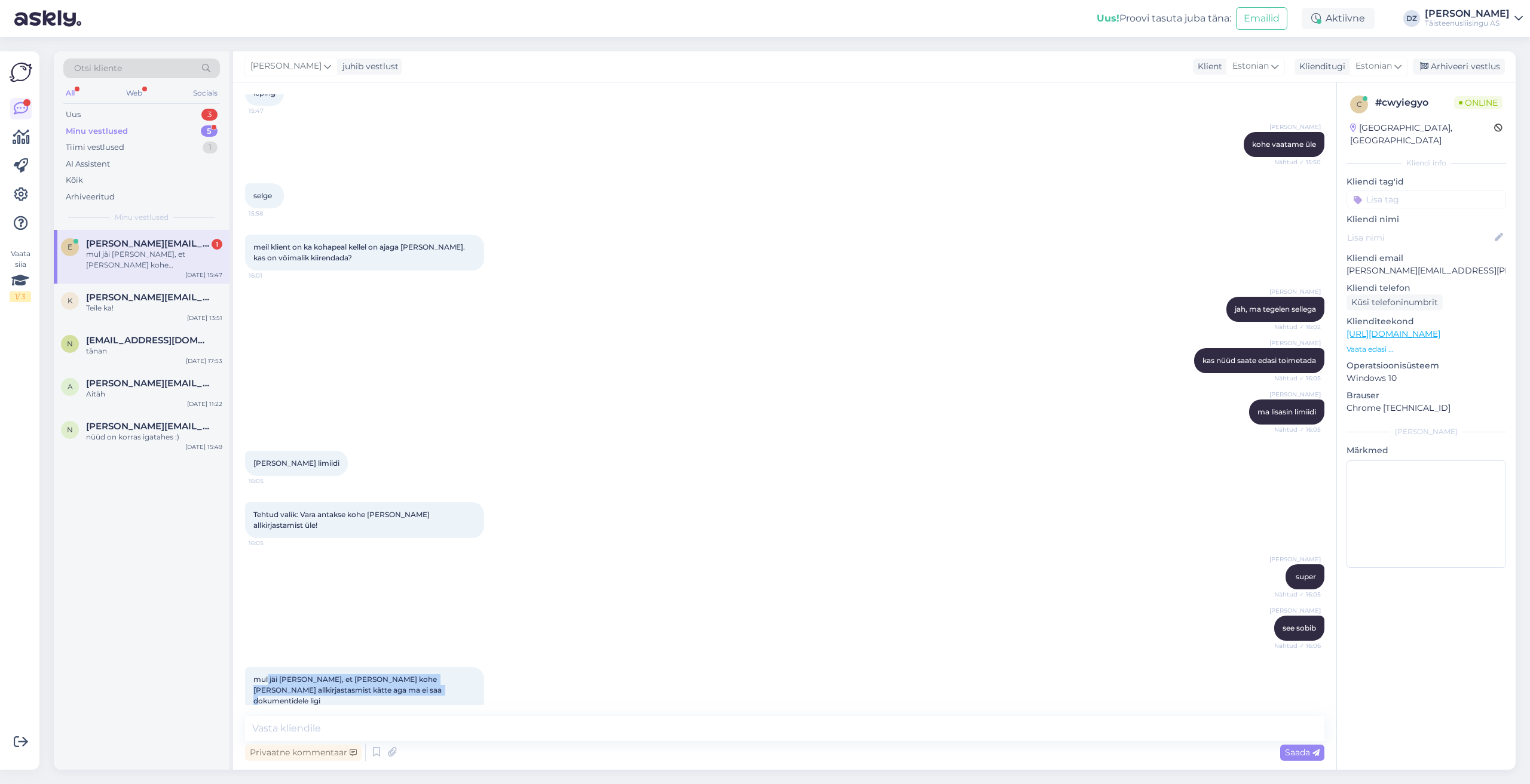
click at [415, 679] on div "mul jäi linnuke, et vara annan kohe peale allkirjastasmist kätte aga ma ei saa …" at bounding box center [364, 691] width 239 height 47
click at [422, 706] on div "Vestlus algas Oct 3 2025 16412710 soovime krediidi limiiti antud ettevõttele 15…" at bounding box center [784, 426] width 1103 height 688
click at [412, 724] on textarea at bounding box center [784, 728] width 1079 height 25
click at [382, 730] on textarea at bounding box center [784, 728] width 1079 height 25
type textarea "ma ei näe allkirjastatud lepi8ngut"
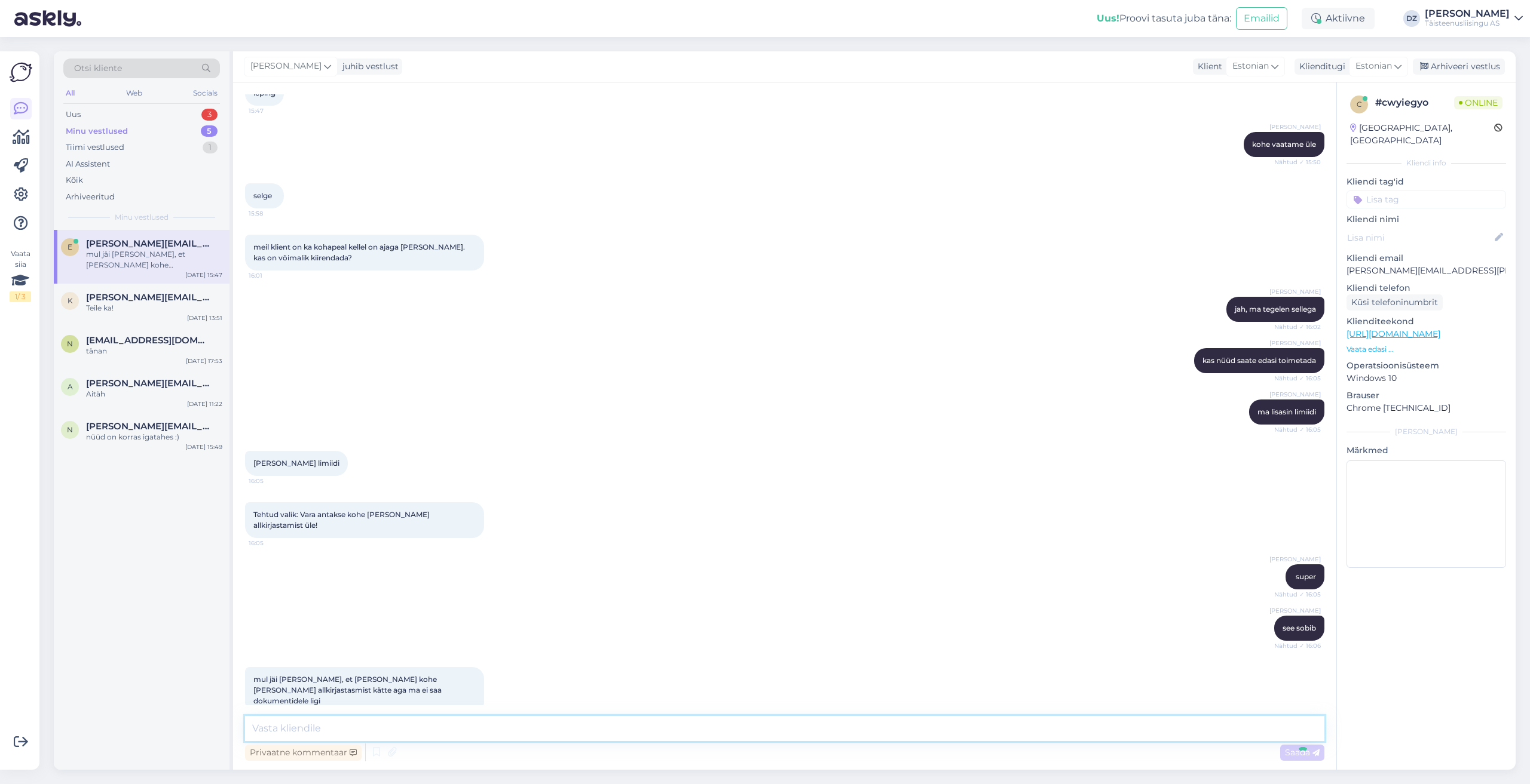
scroll to position [520, 0]
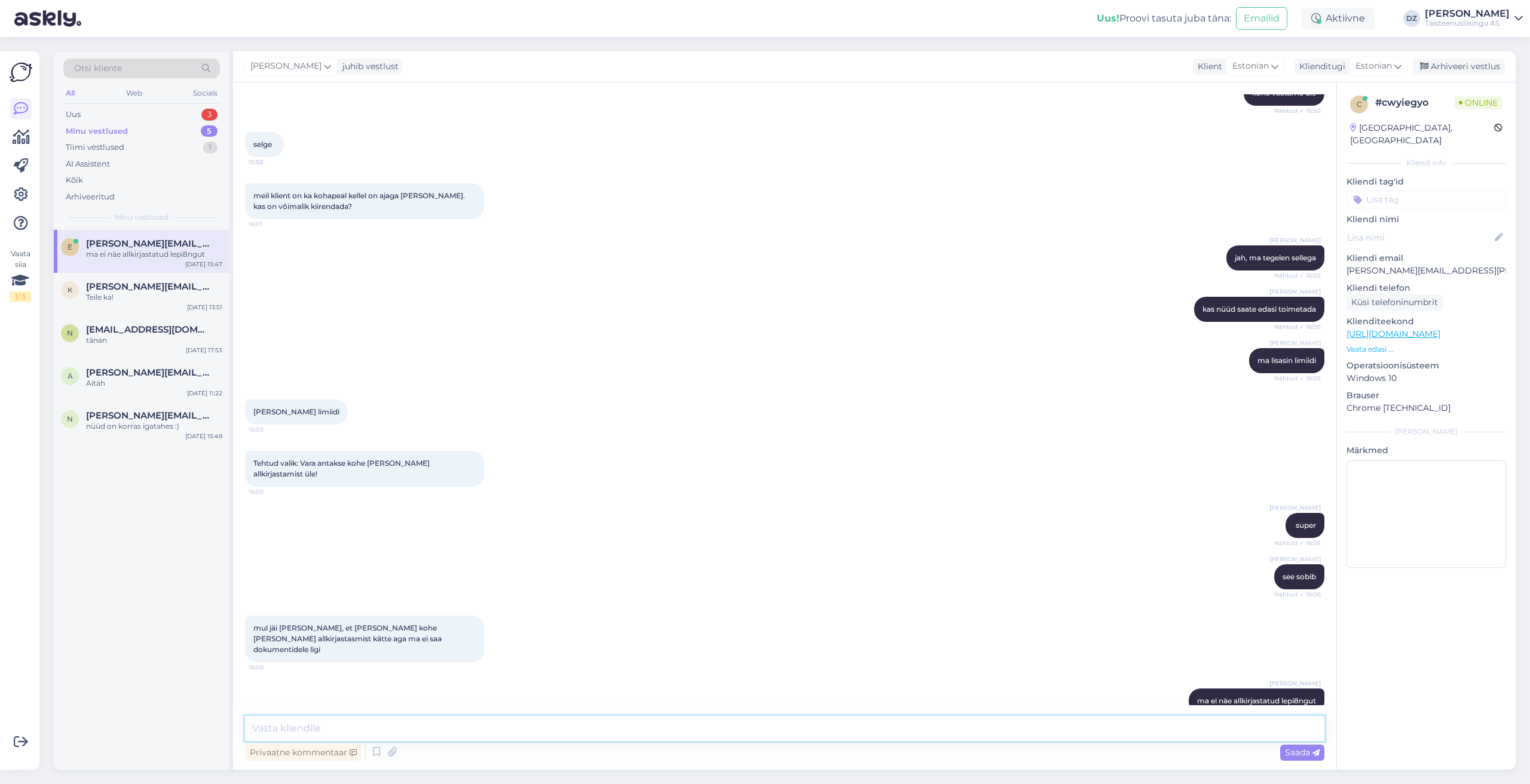
click at [685, 723] on textarea at bounding box center [784, 728] width 1079 height 25
type textarea "kas saate palun alustada nullist lepingu koostamisega?"
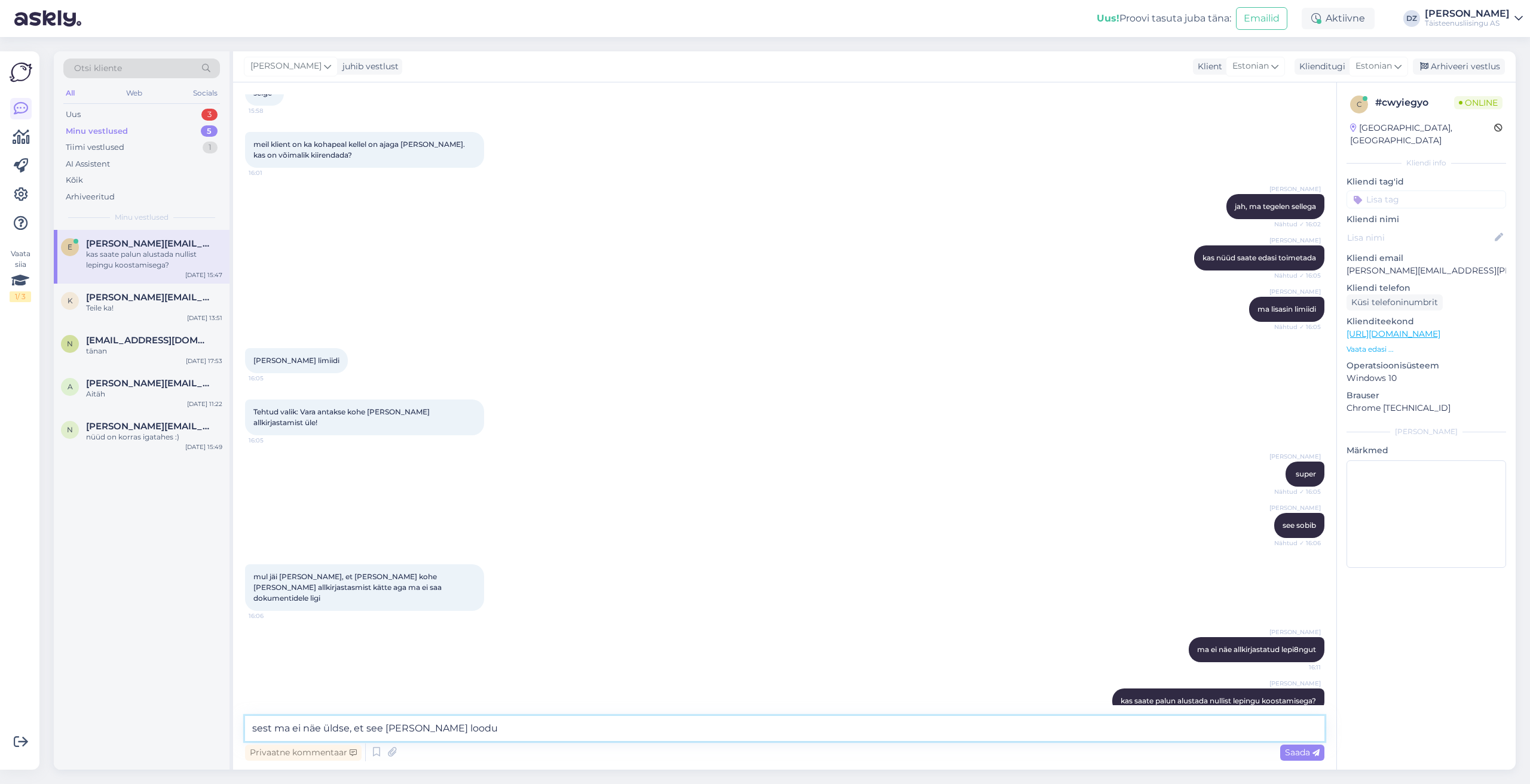
type textarea "sest ma ei näe üldse, et see leping oleks loodud"
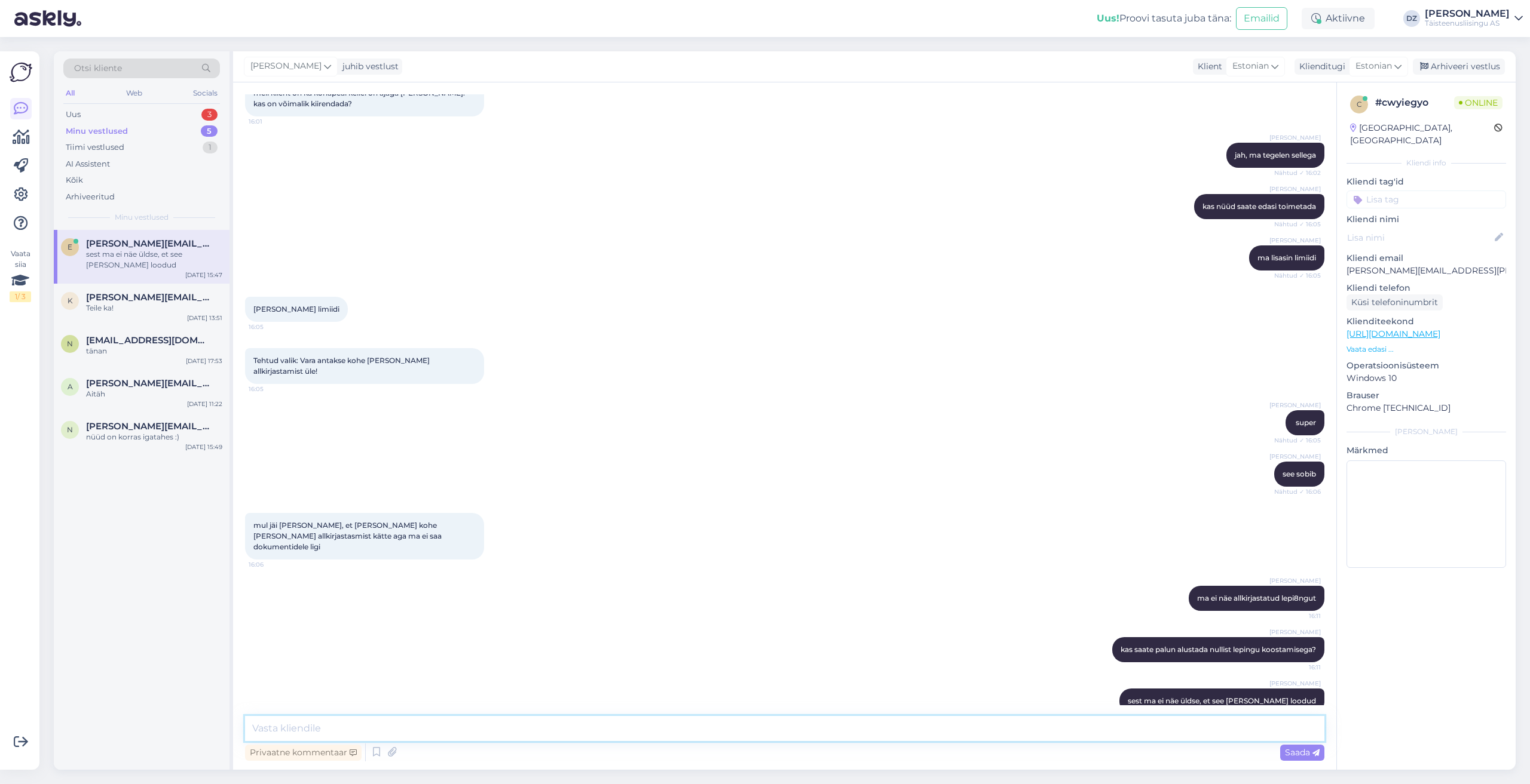
click at [511, 729] on textarea at bounding box center [784, 728] width 1079 height 25
click at [510, 743] on div "Privaatne kommentaar Saada" at bounding box center [784, 752] width 1079 height 23
click at [510, 741] on textarea at bounding box center [784, 728] width 1079 height 25
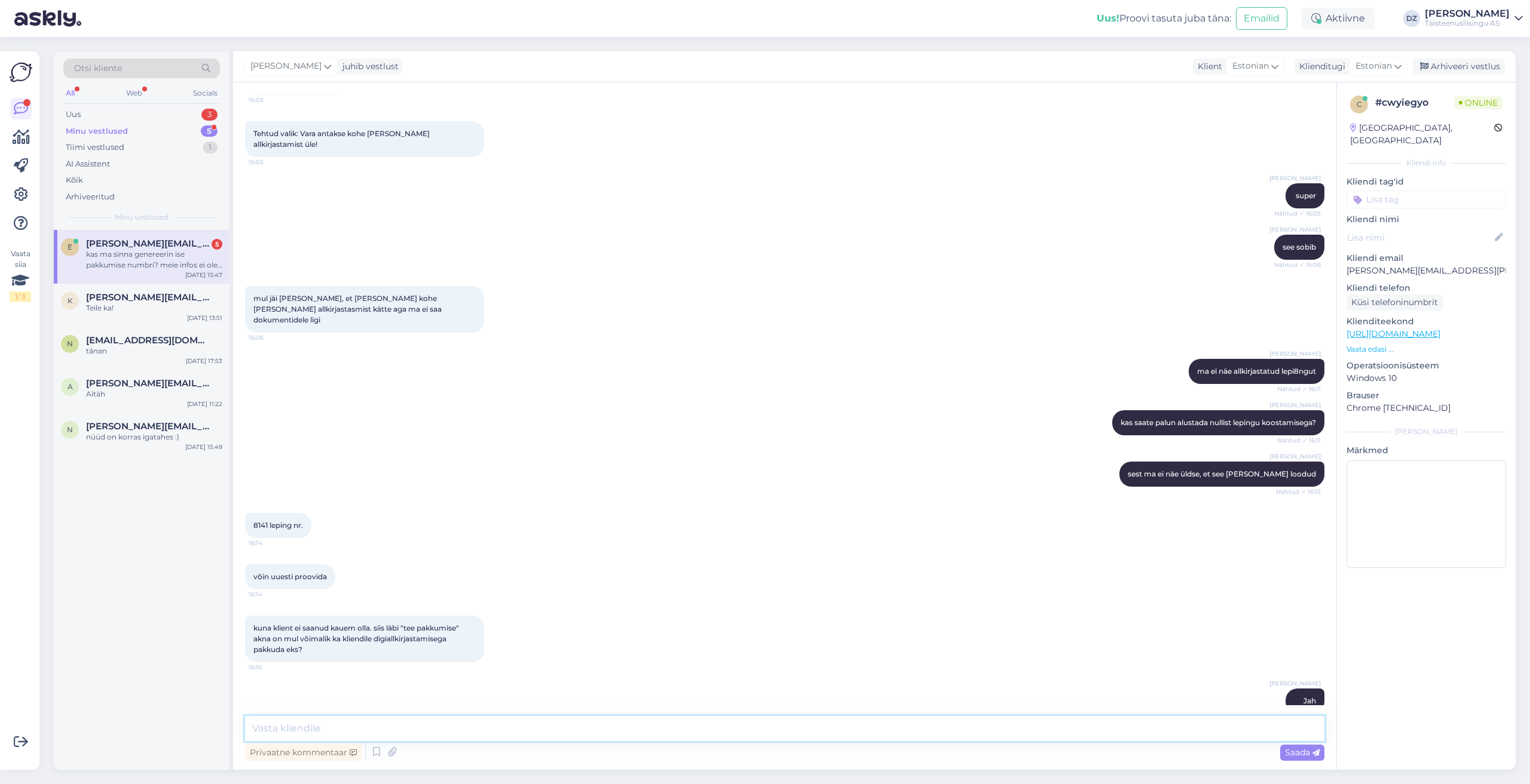
scroll to position [974, 0]
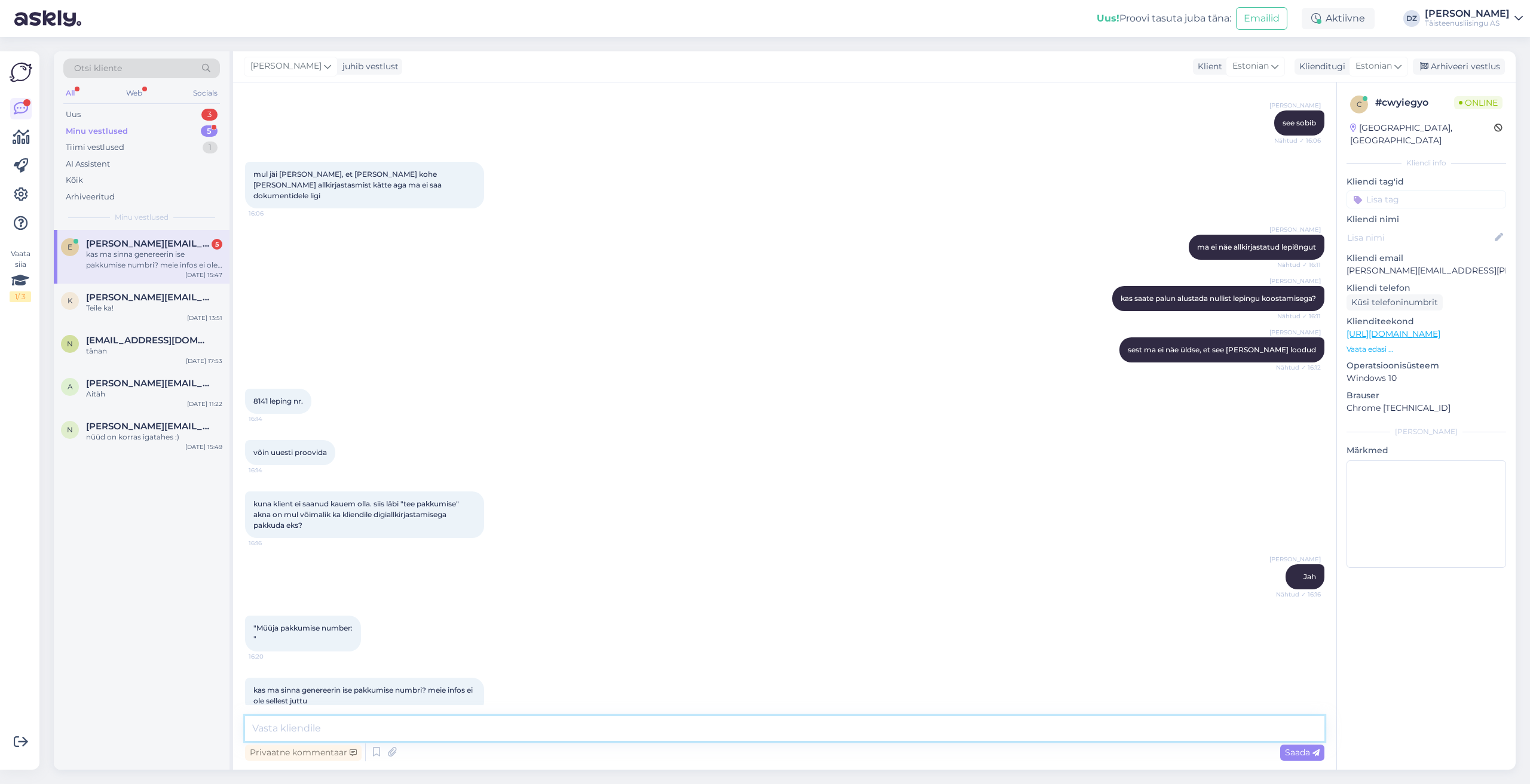
click at [425, 733] on textarea at bounding box center [784, 728] width 1079 height 25
click at [450, 724] on textarea at bounding box center [784, 728] width 1079 height 25
type textarea "eiei"
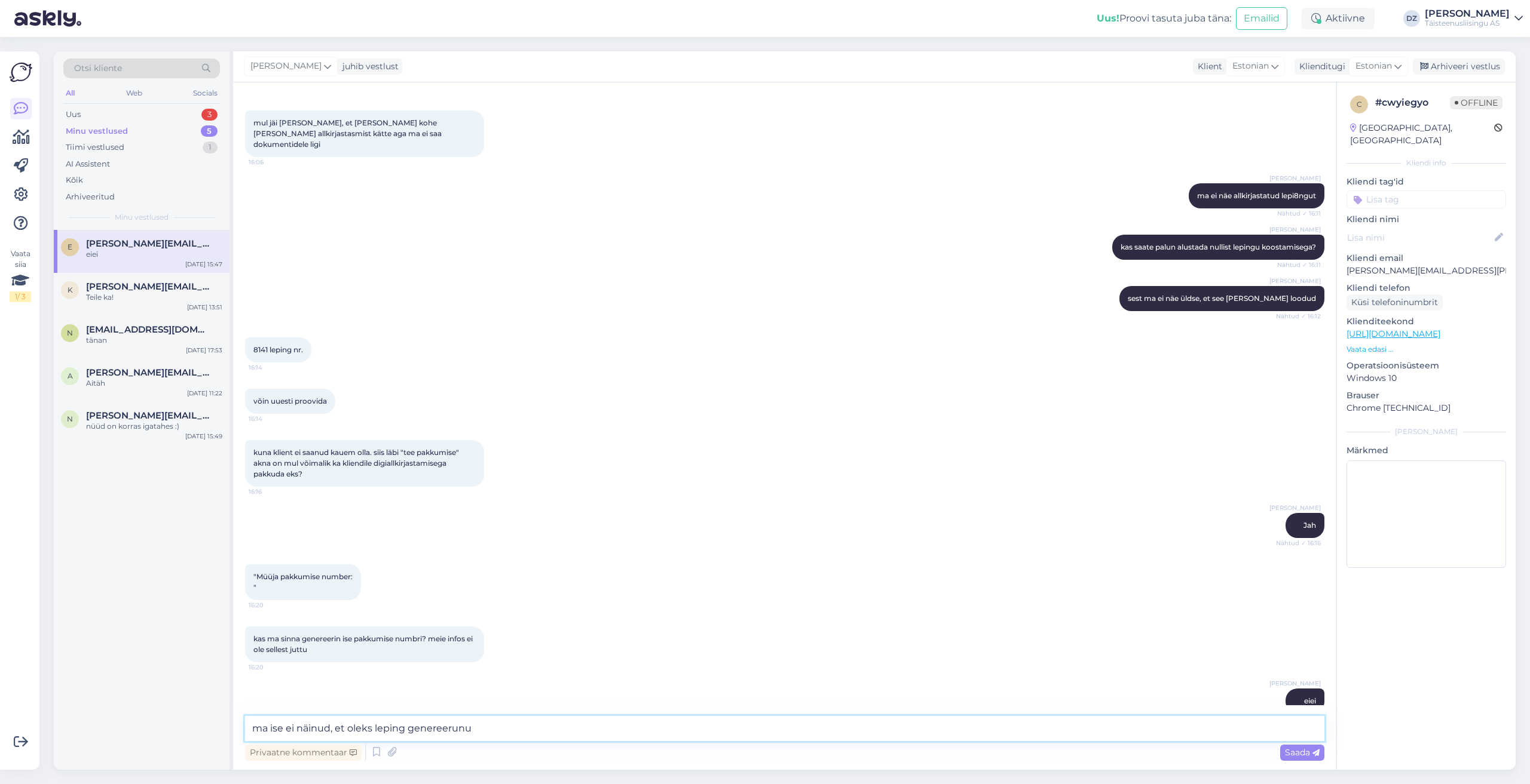
type textarea "ma ise ei näinud, et oleks leping genereerunud"
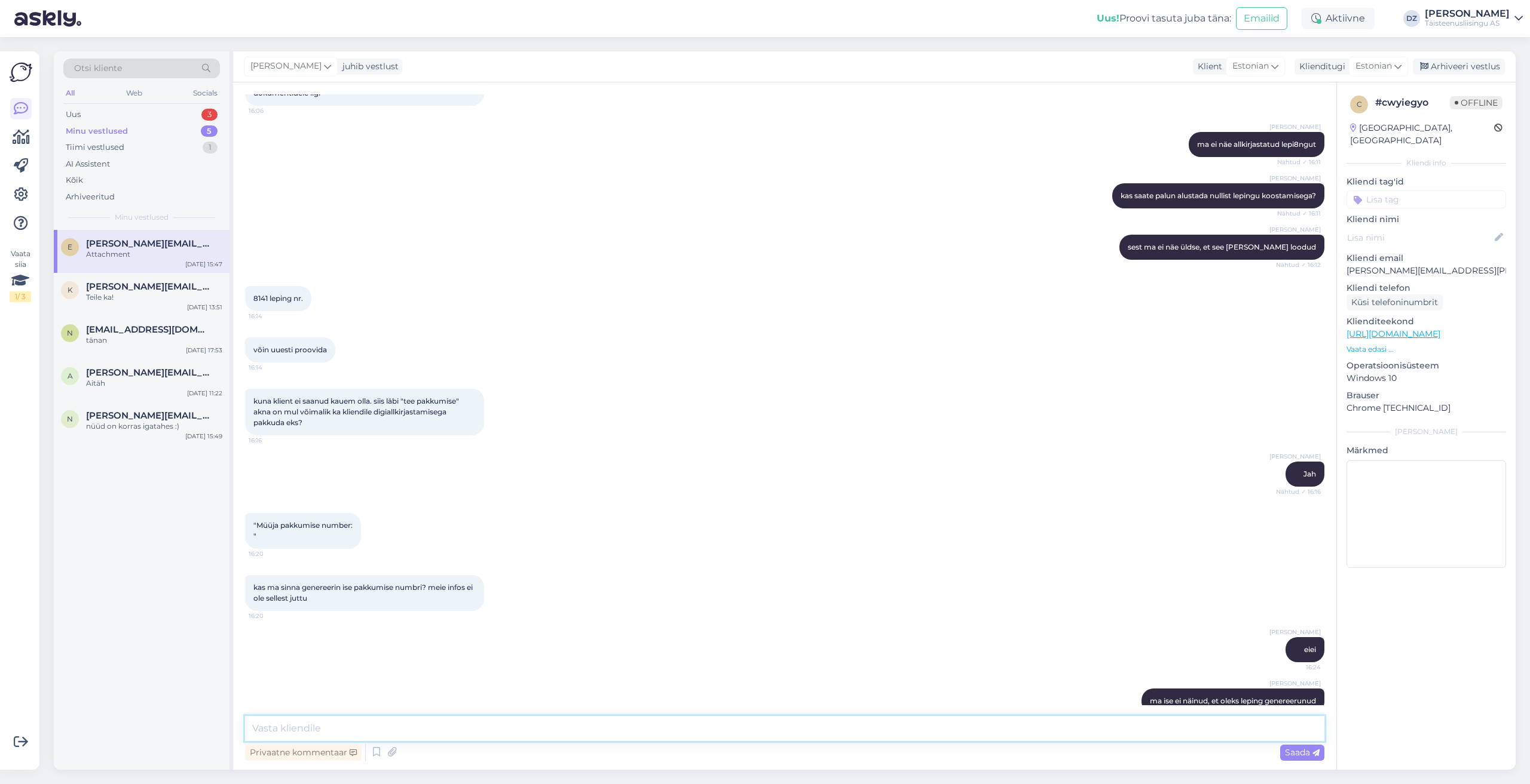
scroll to position [1153, 0]
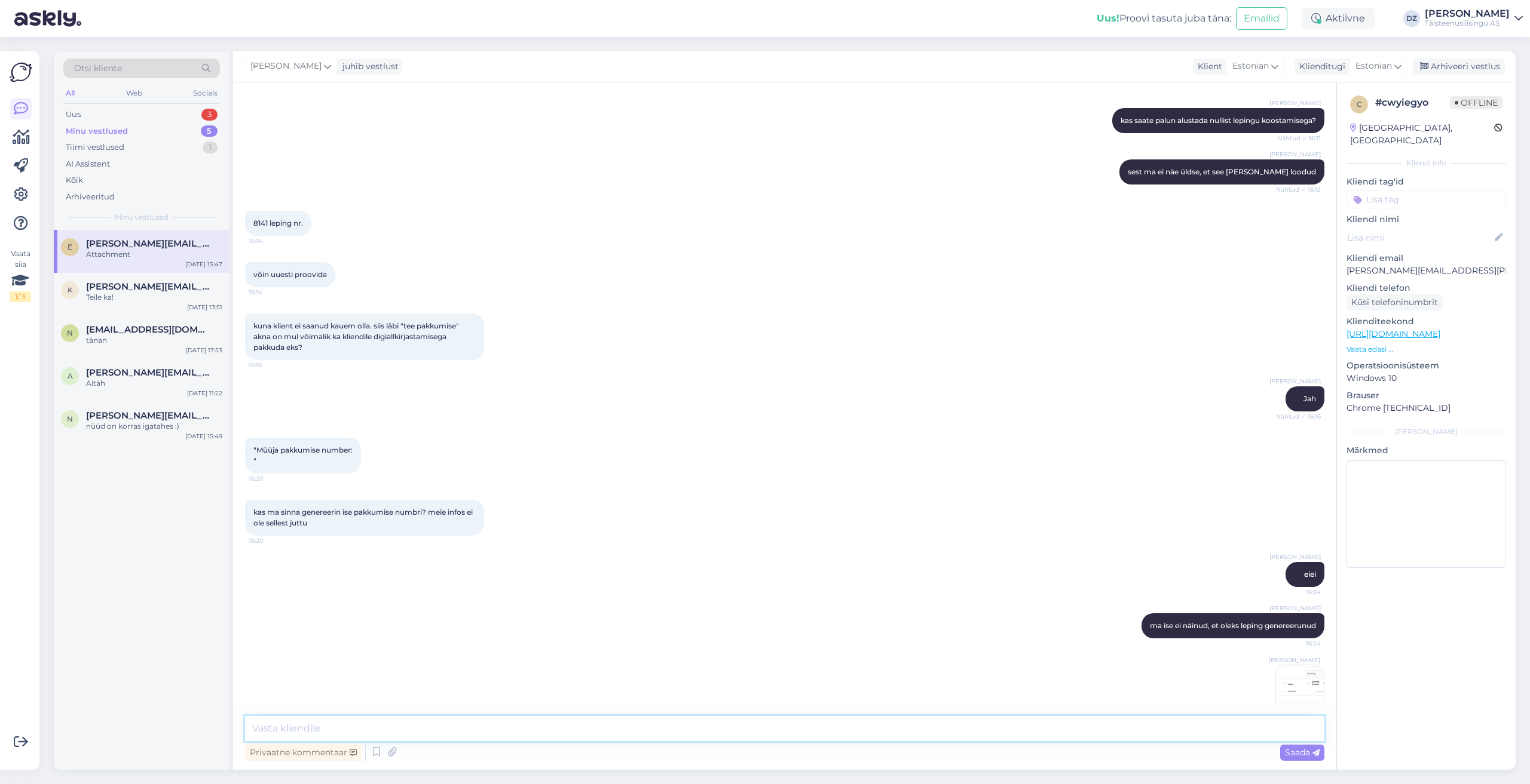
type textarea "a"
type textarea "palusin uue pakkumise koostada ja see pole allkirjastatud"
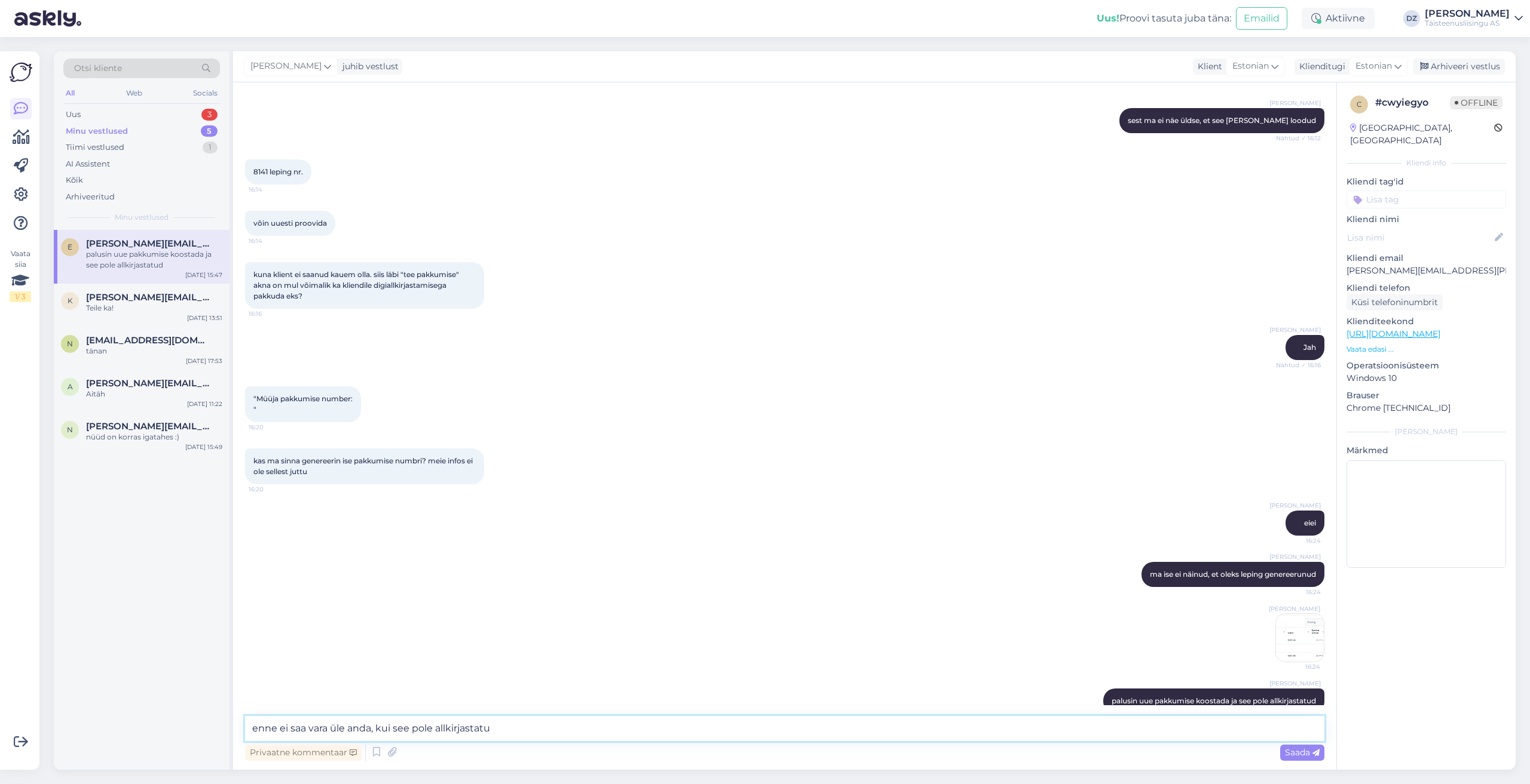
type textarea "enne ei saa vara üle anda, kui see pole allkirjastatud"
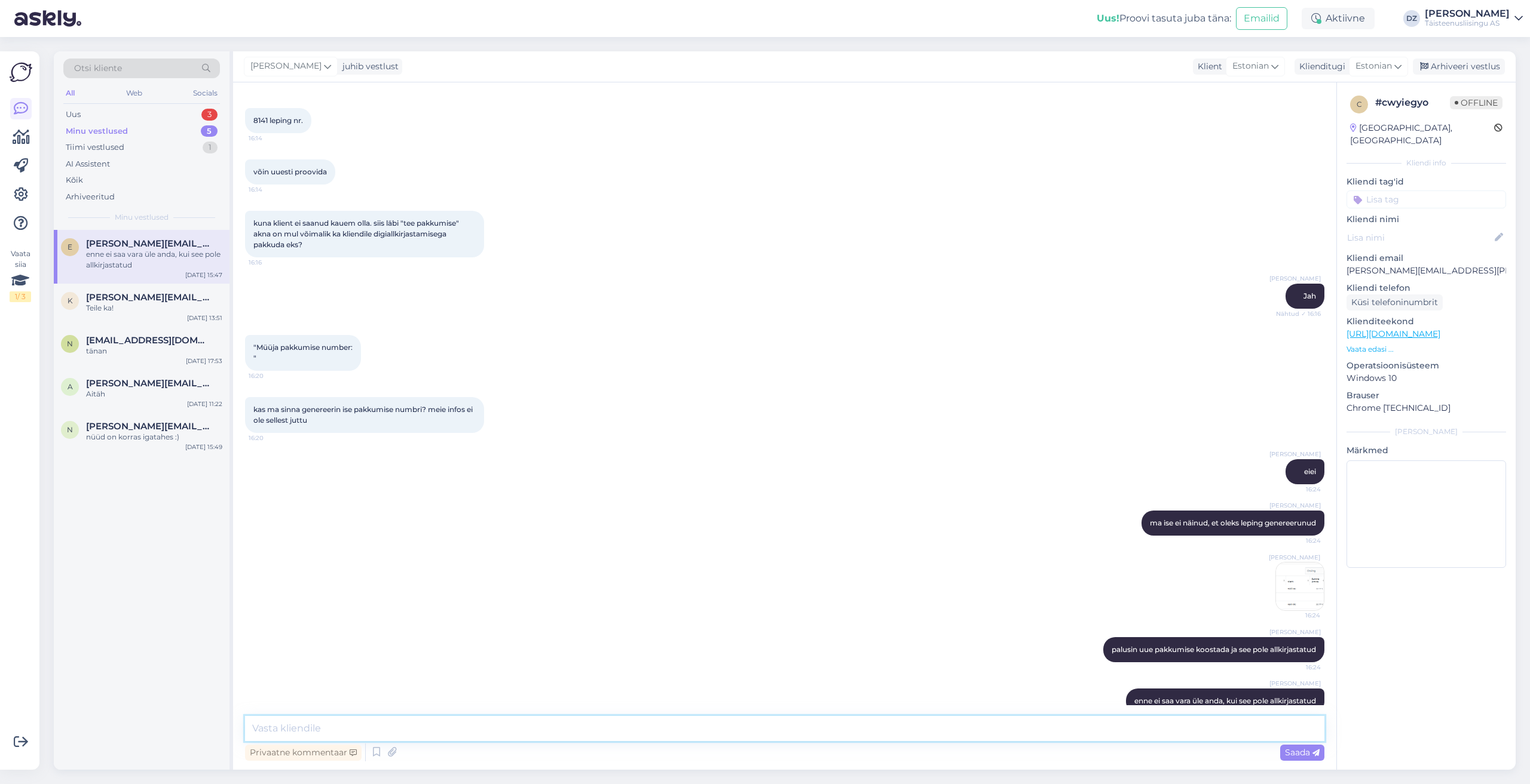
click at [553, 738] on textarea at bounding box center [784, 728] width 1079 height 25
type textarea "ja pakkumise teekonnal juhtub siis nii, et tekib "allkirjastatud" ja "vara ülea…"
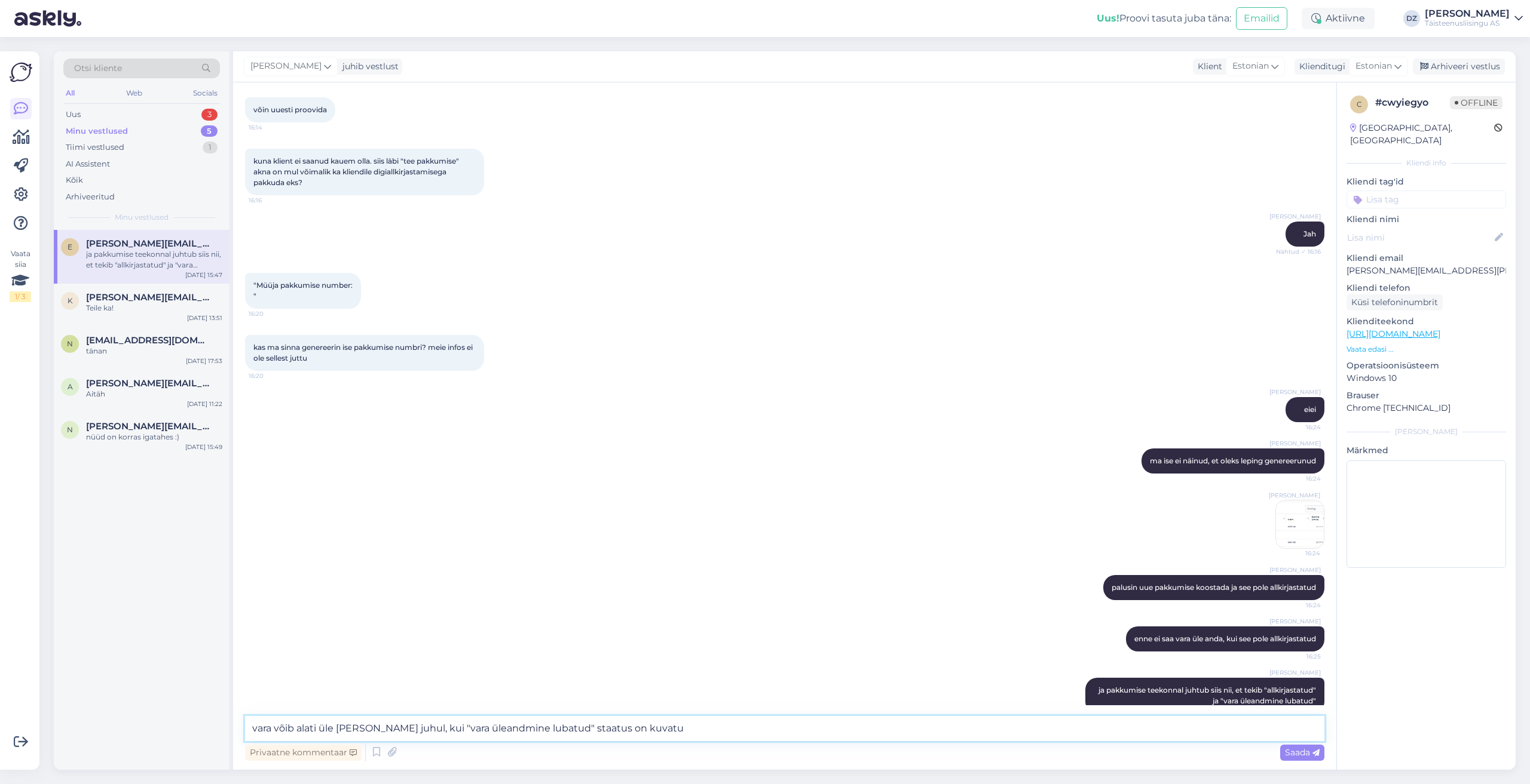
type textarea "vara võib alati üle anda vaid juhul, kui "vara üleandmine lubatud" staatus on k…"
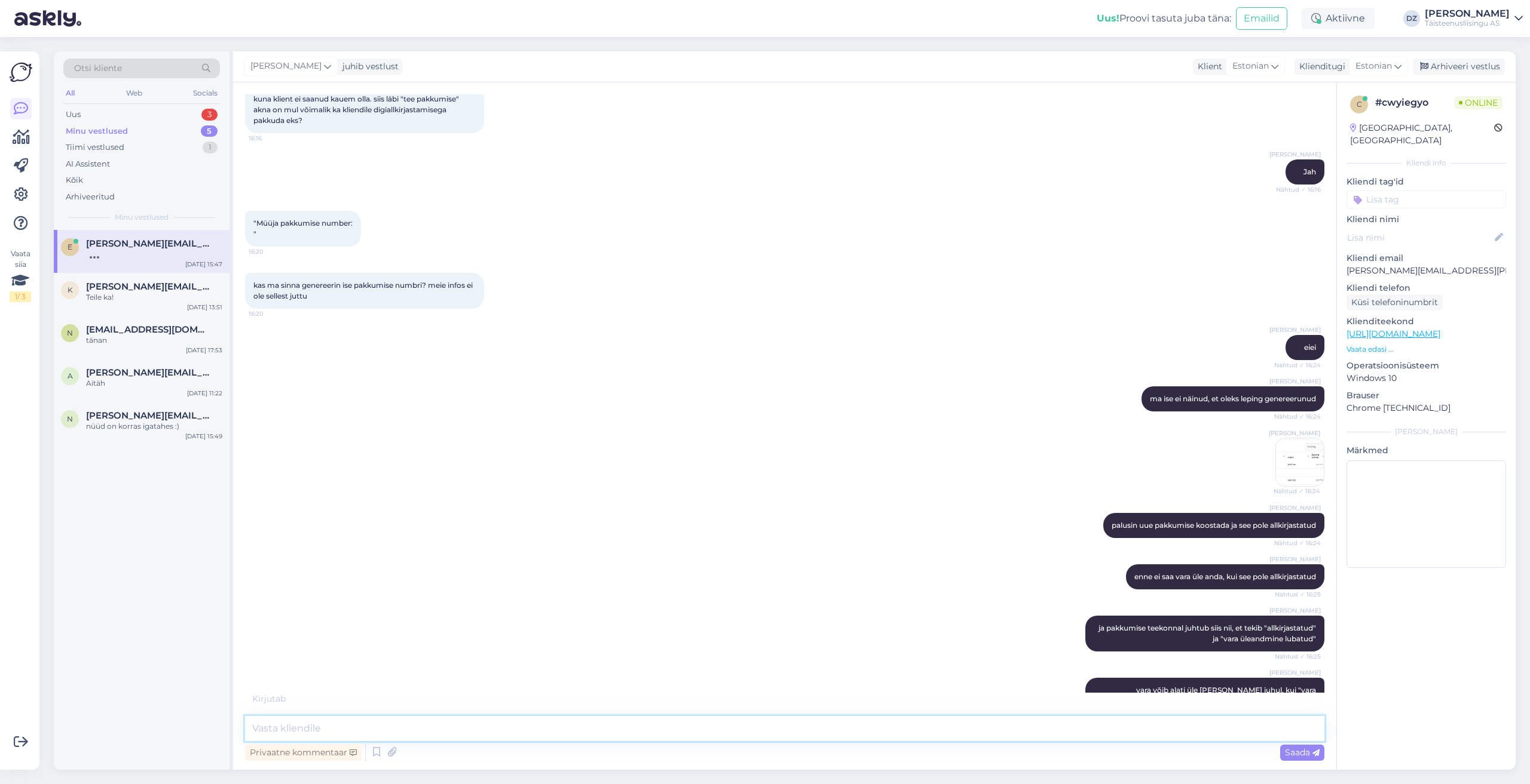
scroll to position [1431, 0]
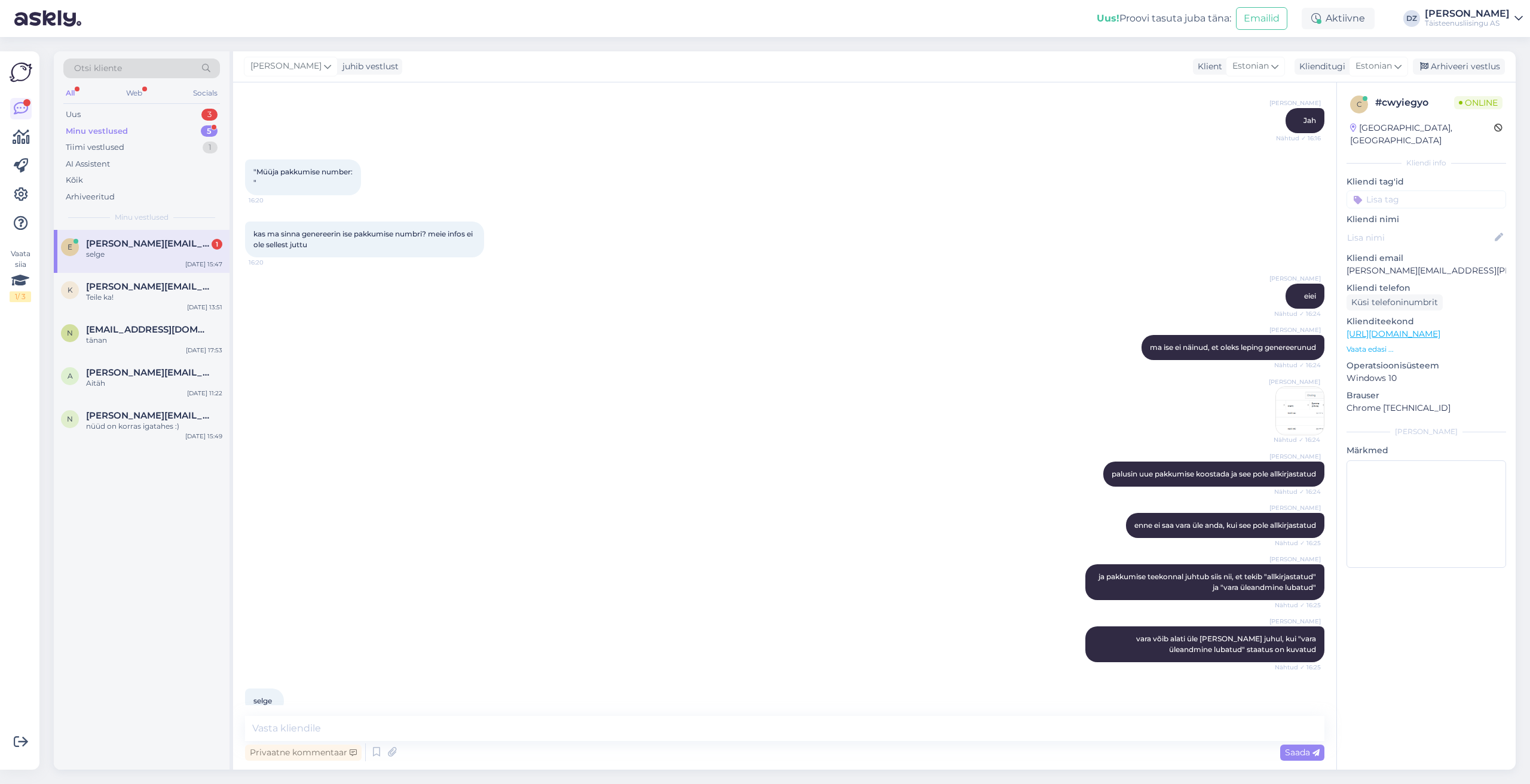
drag, startPoint x: 1529, startPoint y: 420, endPoint x: 1528, endPoint y: 413, distance: 7.1
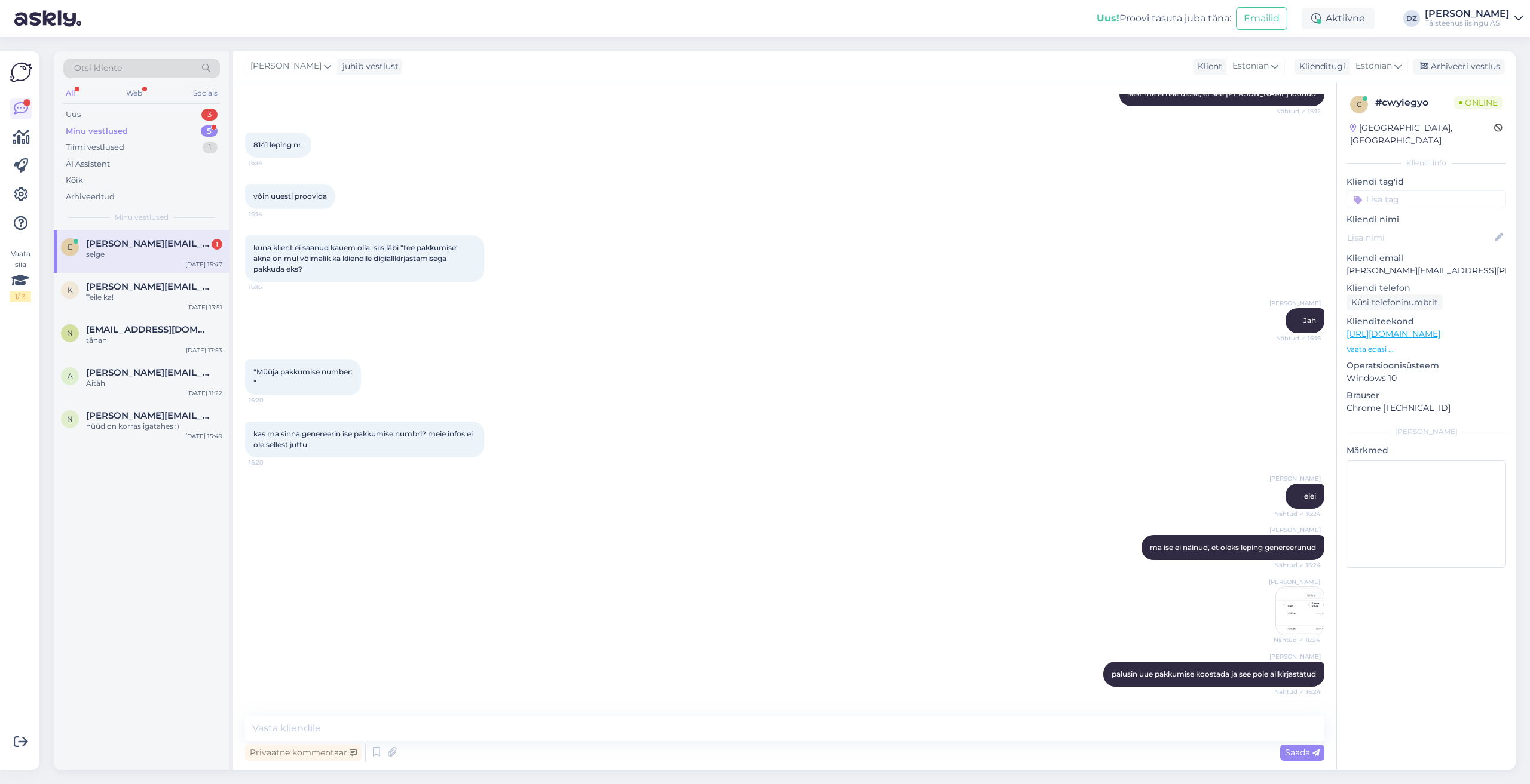
scroll to position [1232, 0]
